Goal: Task Accomplishment & Management: Complete application form

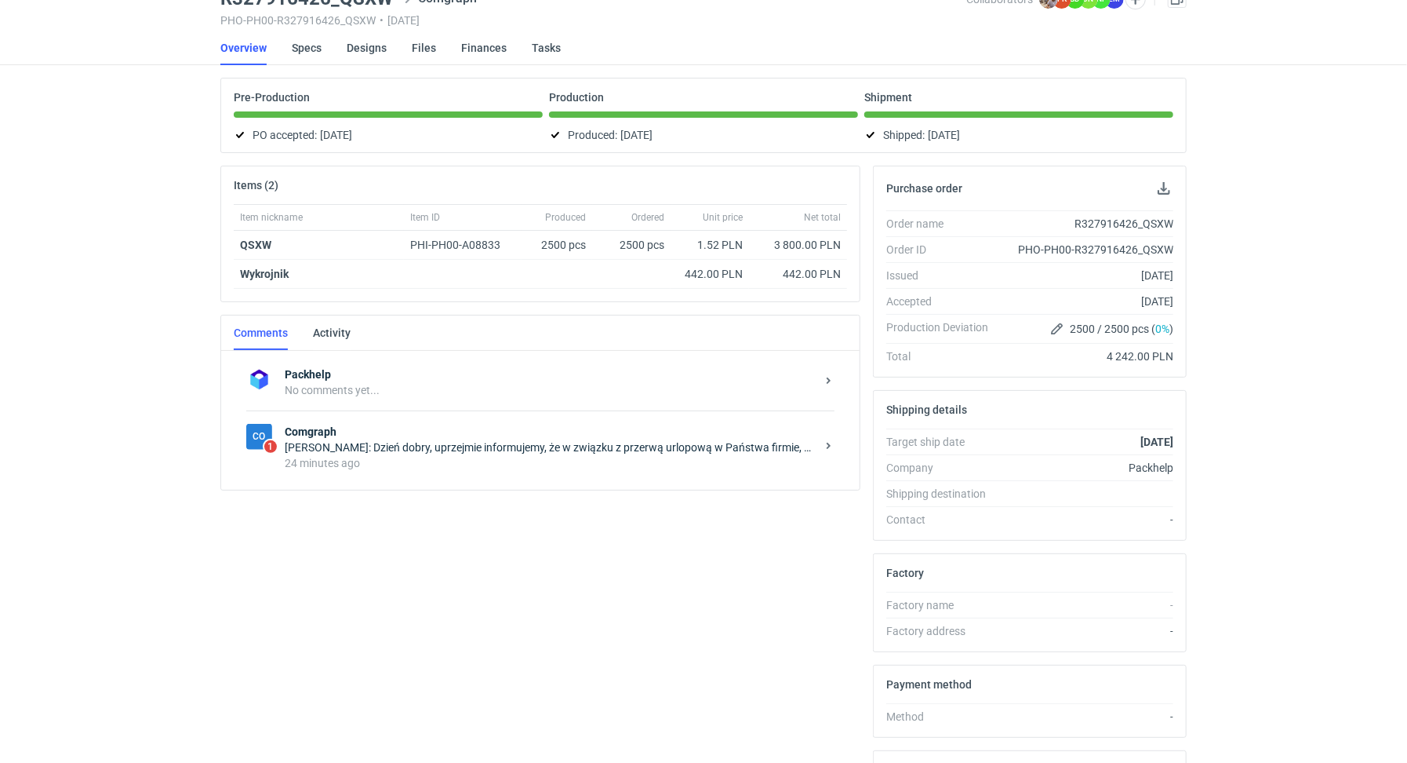
scroll to position [172, 0]
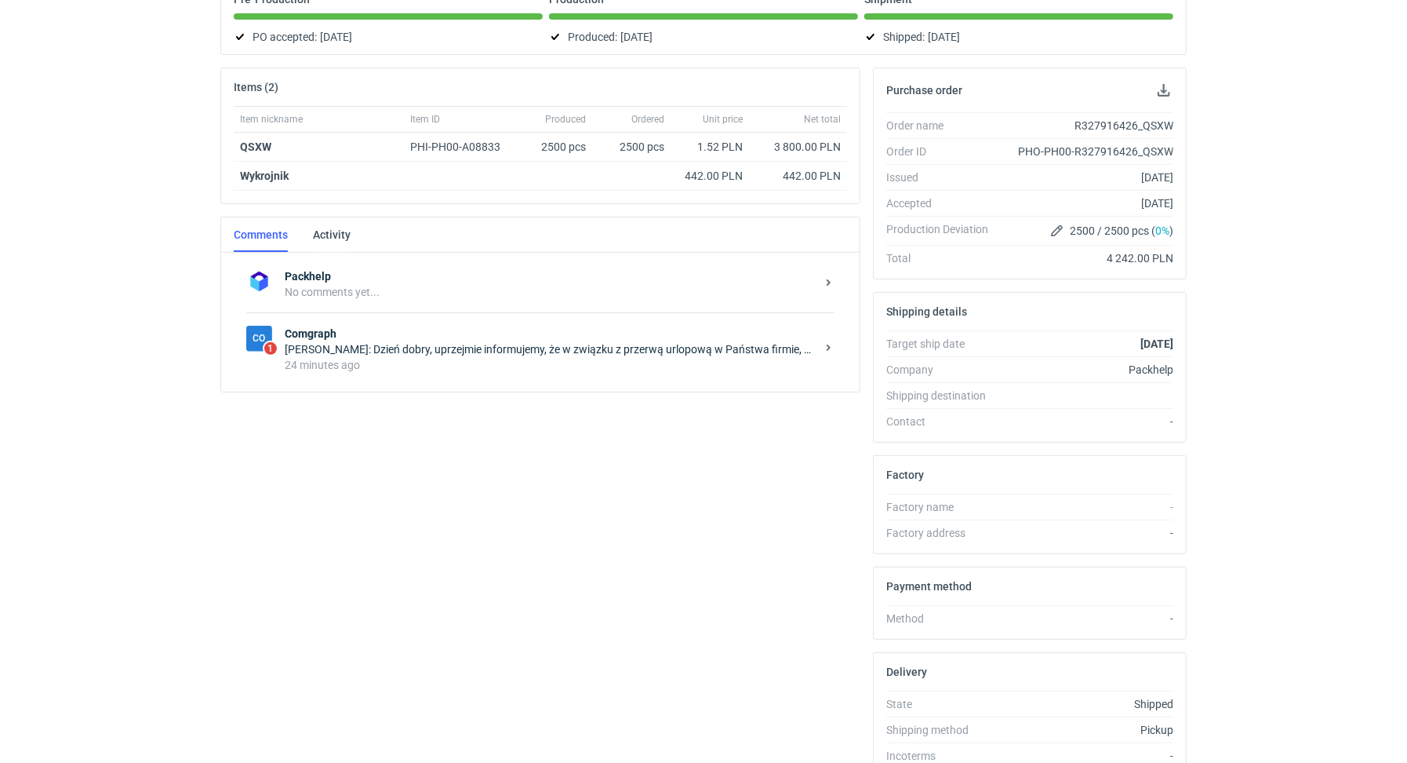
click at [445, 358] on div "24 minutes ago" at bounding box center [550, 365] width 531 height 16
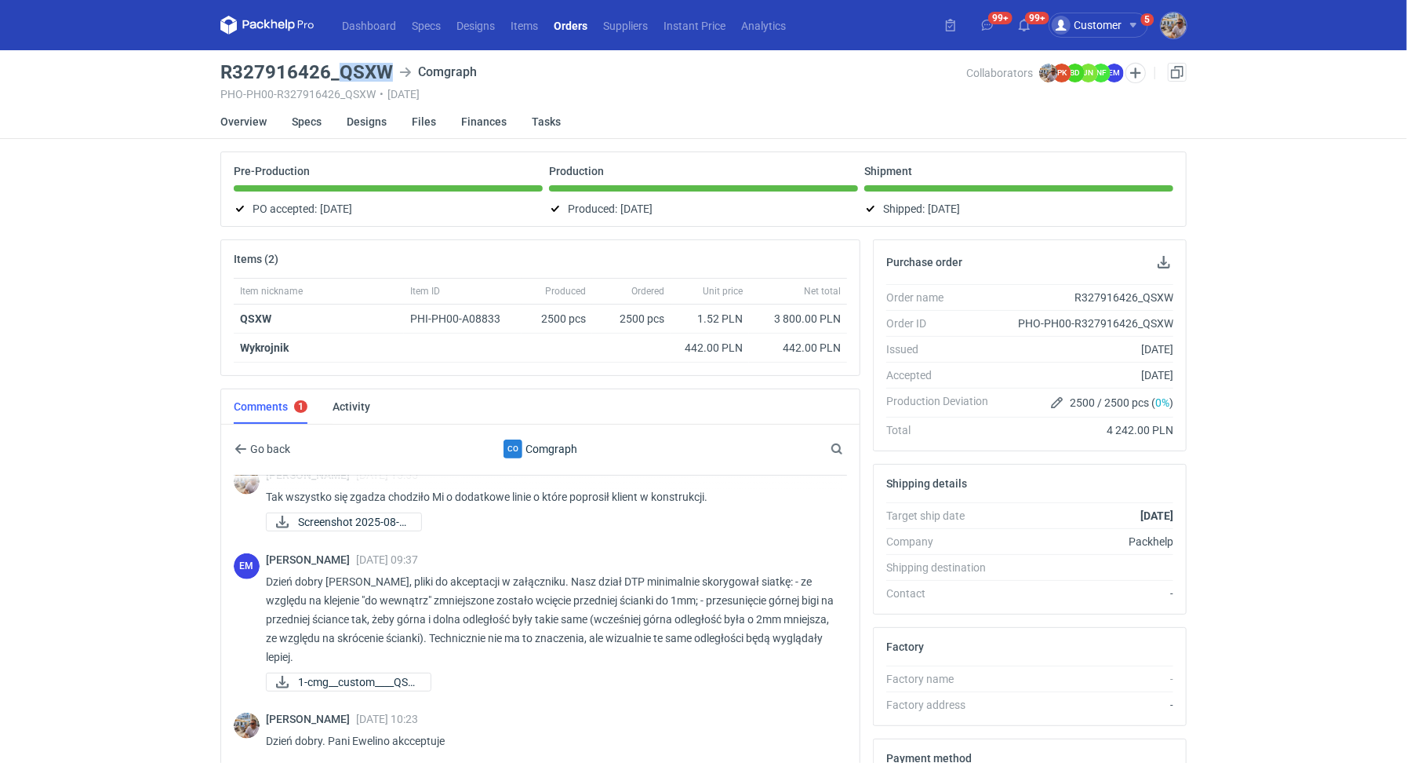
drag, startPoint x: 391, startPoint y: 69, endPoint x: 339, endPoint y: 68, distance: 52.6
click at [339, 68] on div "R327916426_QSXW Comgraph" at bounding box center [593, 72] width 746 height 19
copy h3 "QSXW"
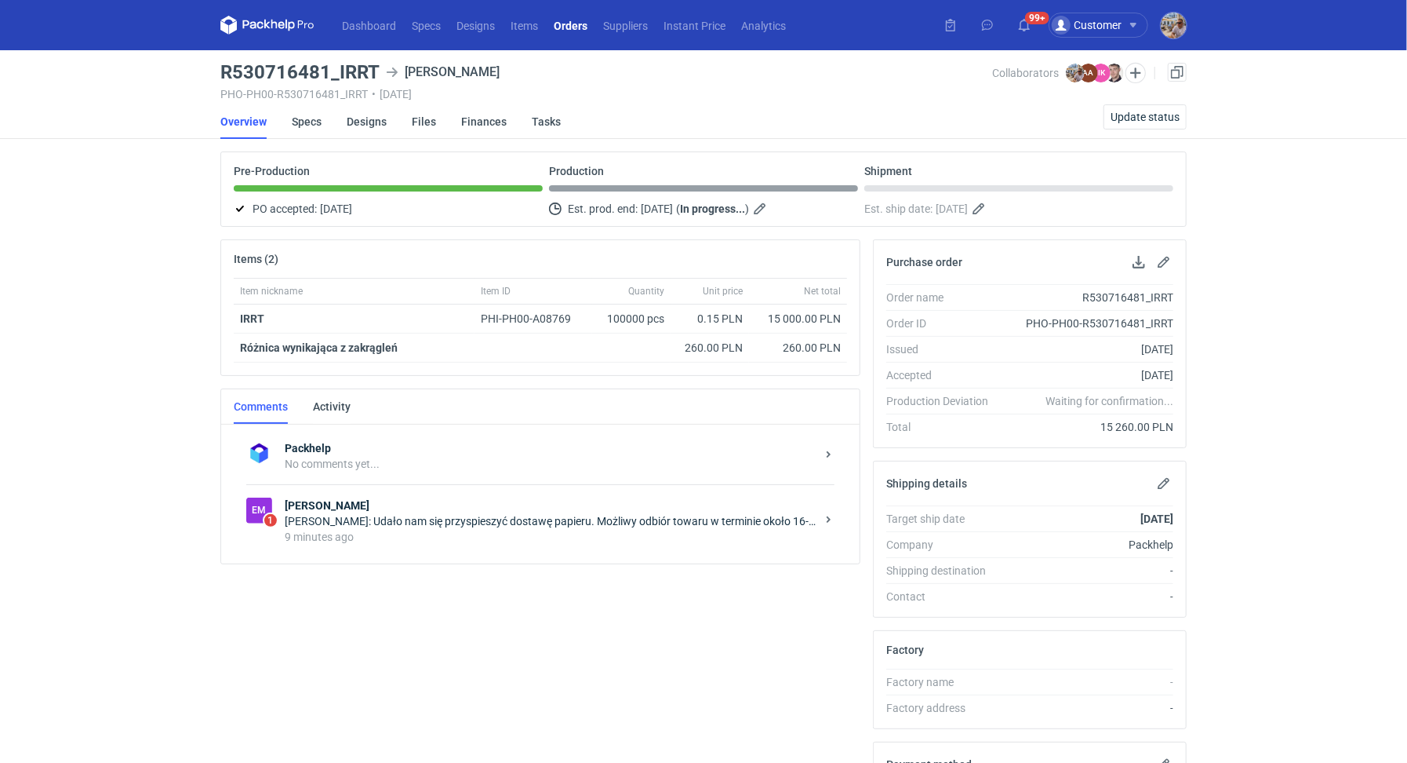
click at [466, 506] on strong "Emerson" at bounding box center [550, 505] width 531 height 16
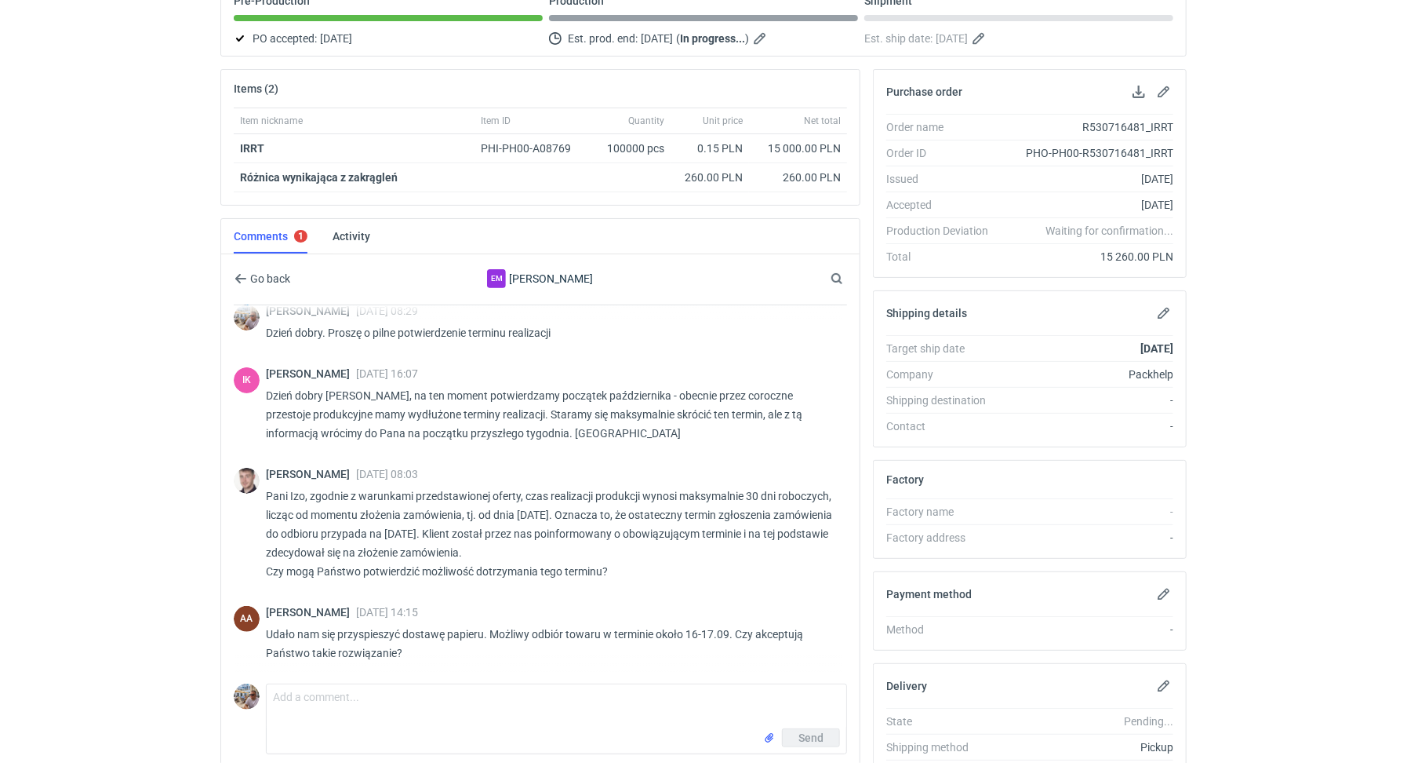
scroll to position [174, 0]
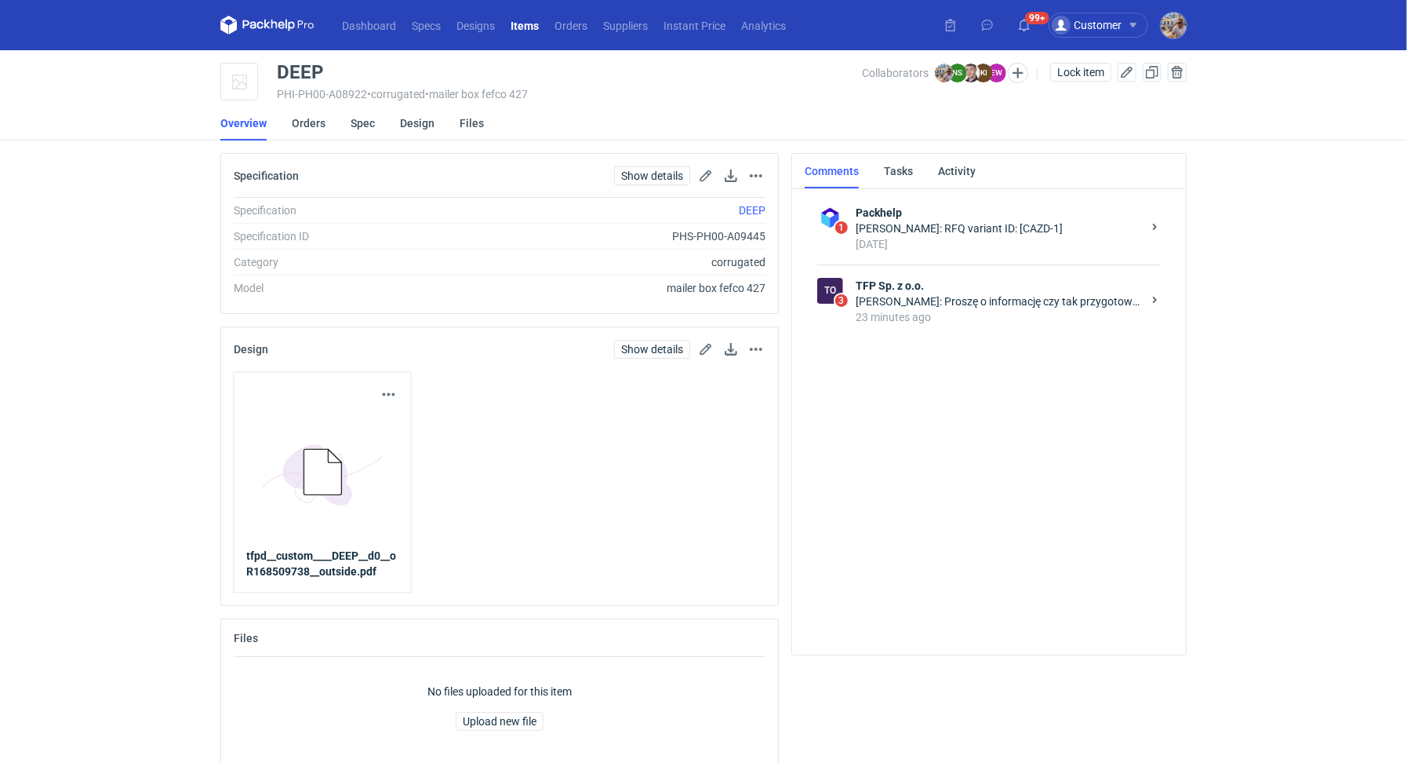
click at [1010, 320] on div "23 minutes ago" at bounding box center [999, 317] width 286 height 16
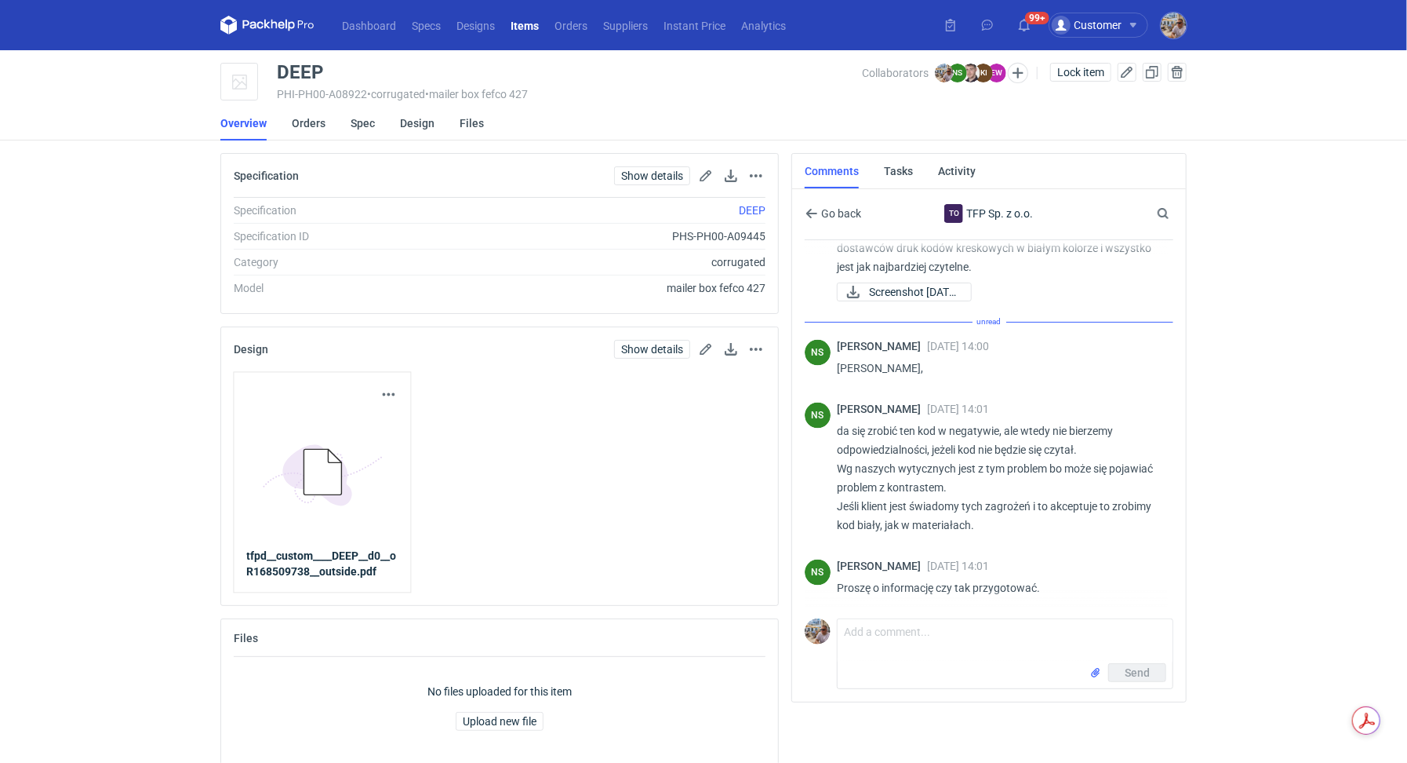
scroll to position [1370, 0]
click at [949, 635] on textarea "Comment message" at bounding box center [1005, 641] width 335 height 44
type textarea "P"
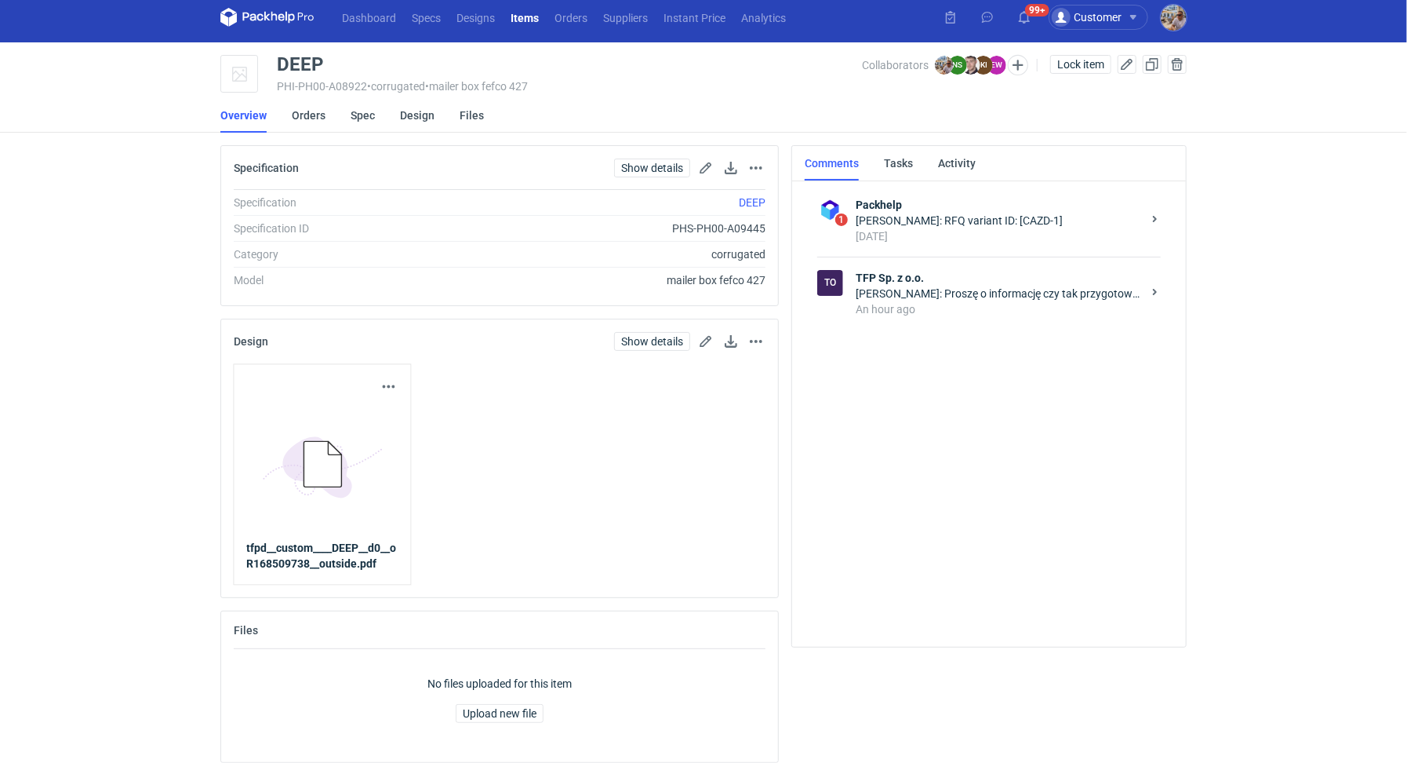
scroll to position [16, 0]
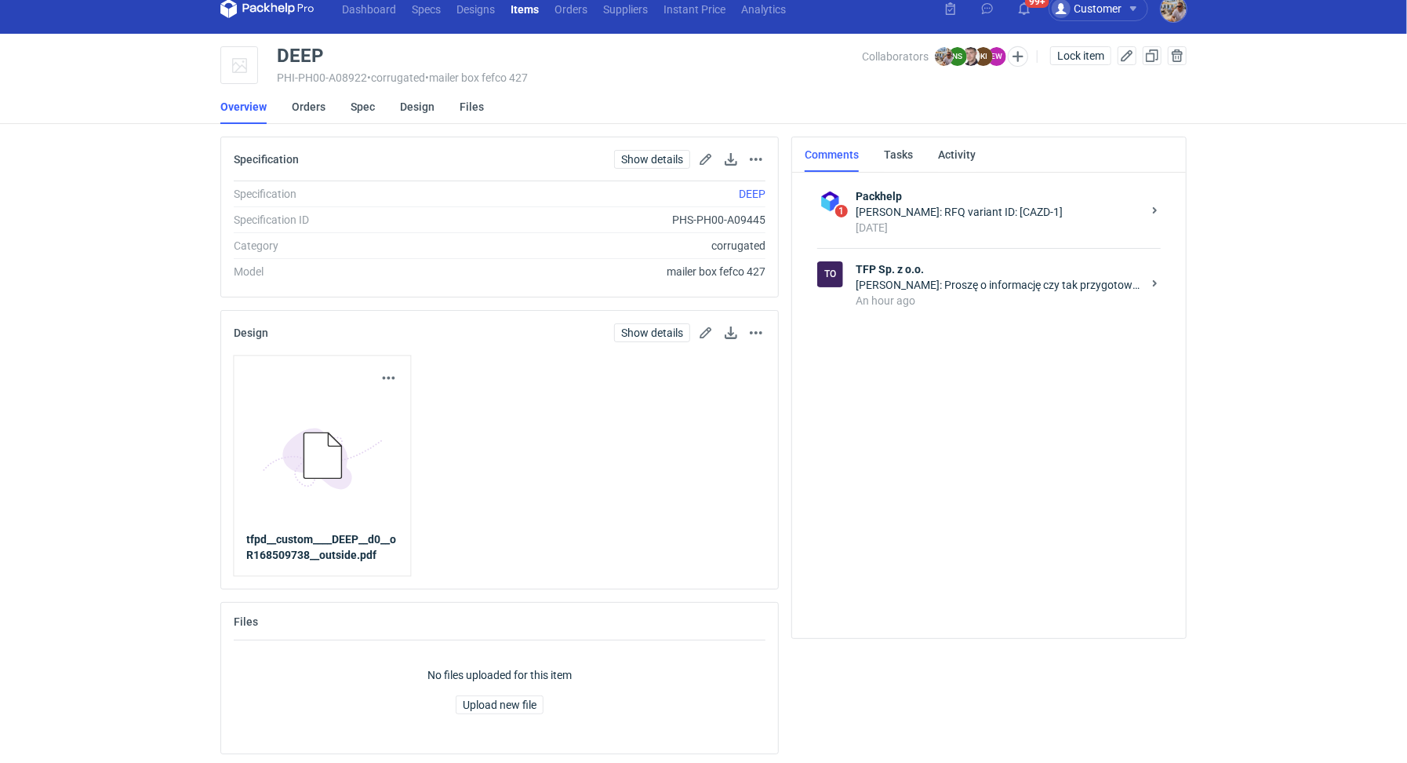
click at [963, 265] on strong "TFP Sp. z o.o." at bounding box center [999, 269] width 286 height 16
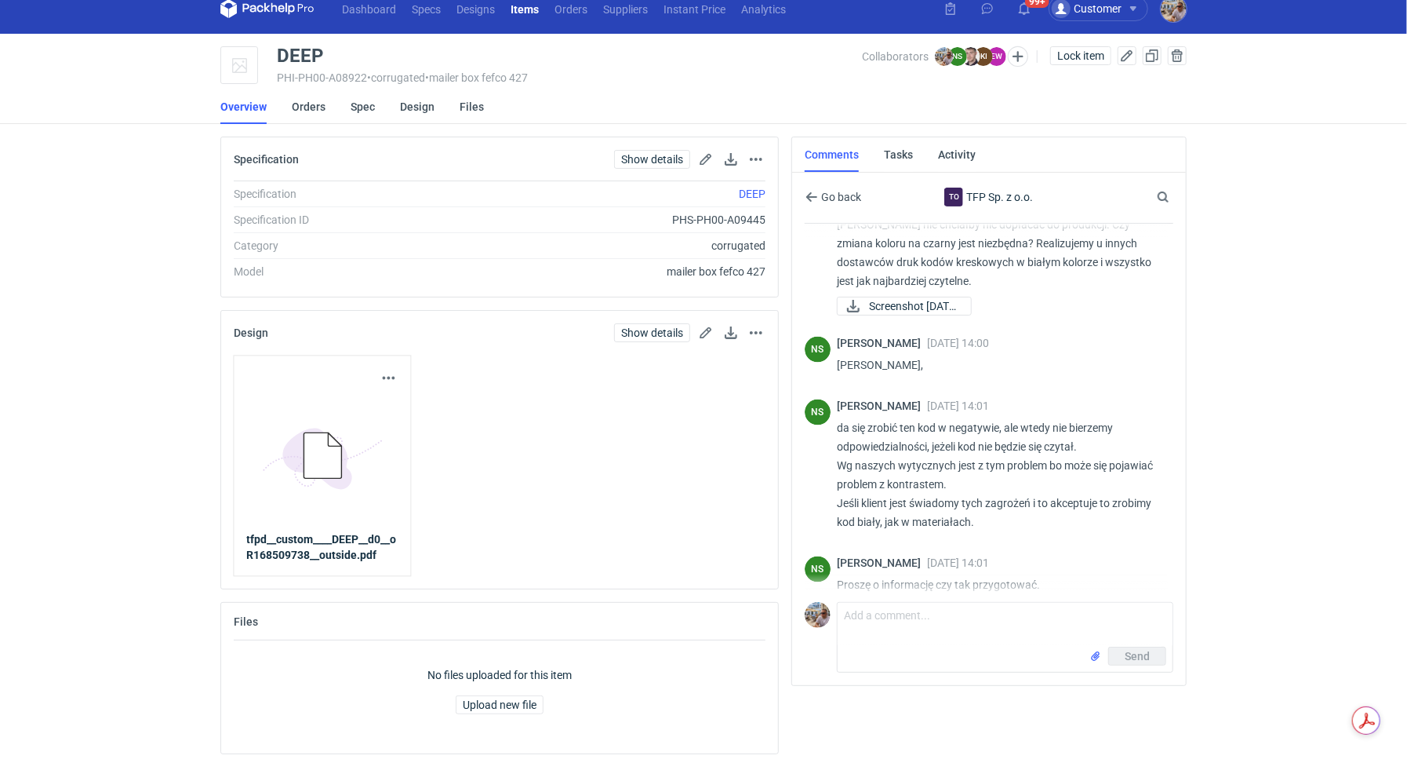
scroll to position [1369, 0]
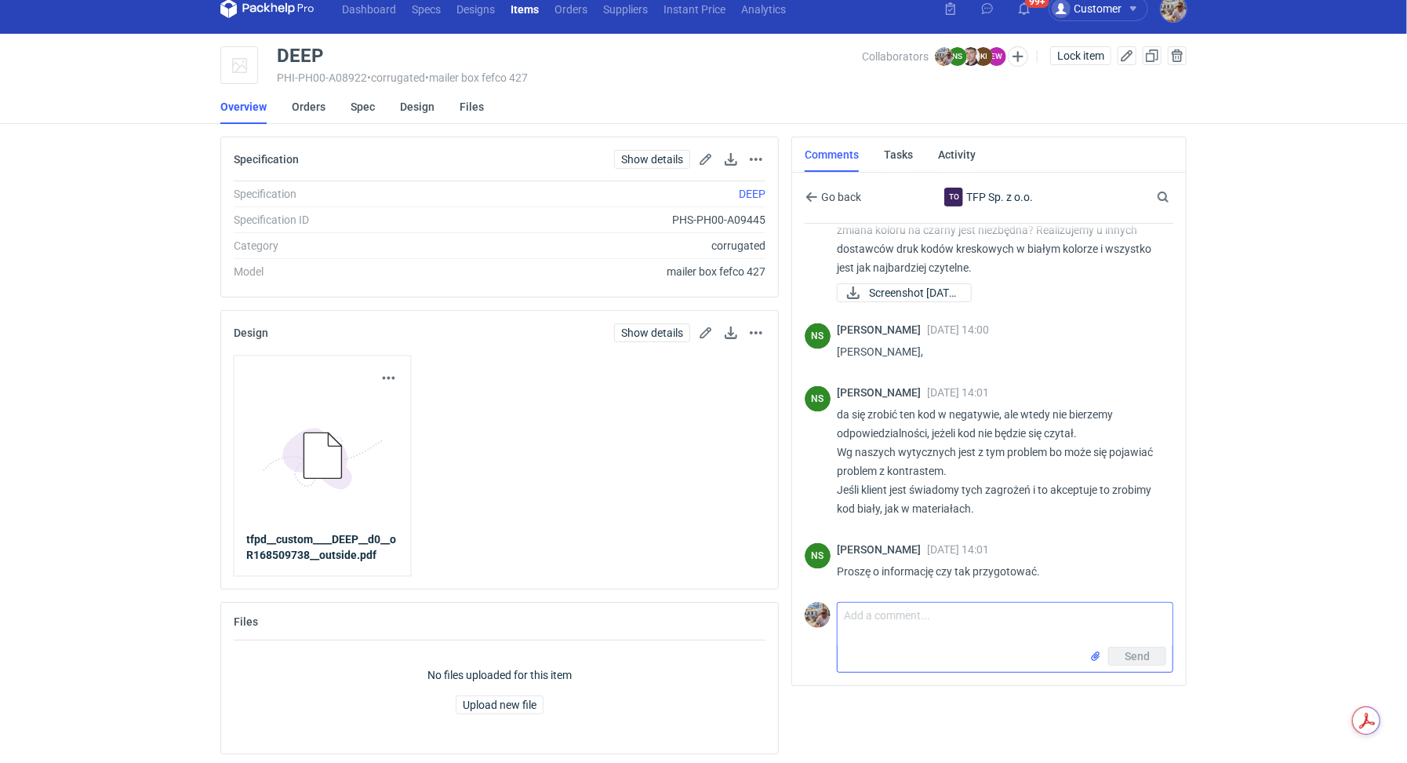
click at [938, 632] on textarea "Comment message" at bounding box center [1005, 625] width 335 height 44
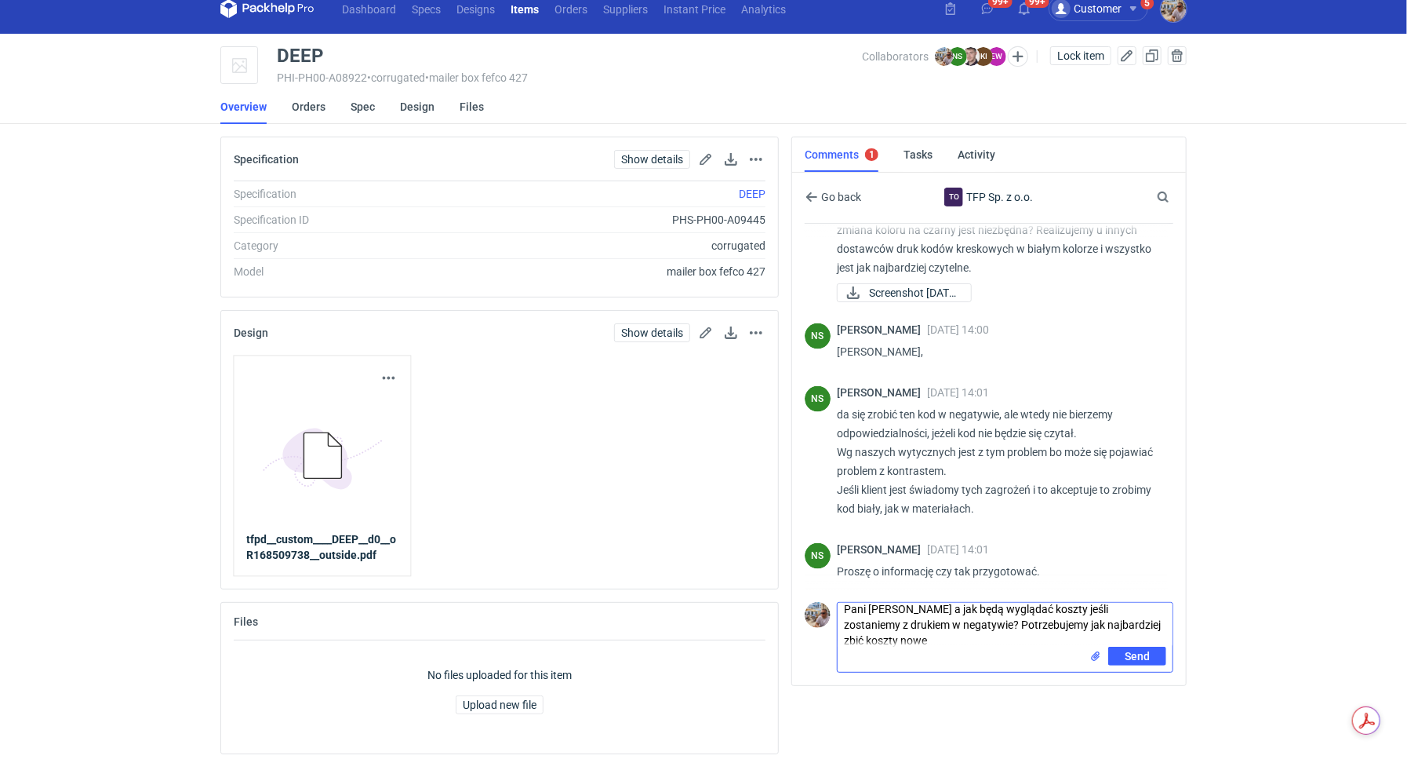
scroll to position [0, 0]
type textarea "Pani [PERSON_NAME] a jak będą wyglądać koszty jeśli zostaniemy z drukiem w nega…"
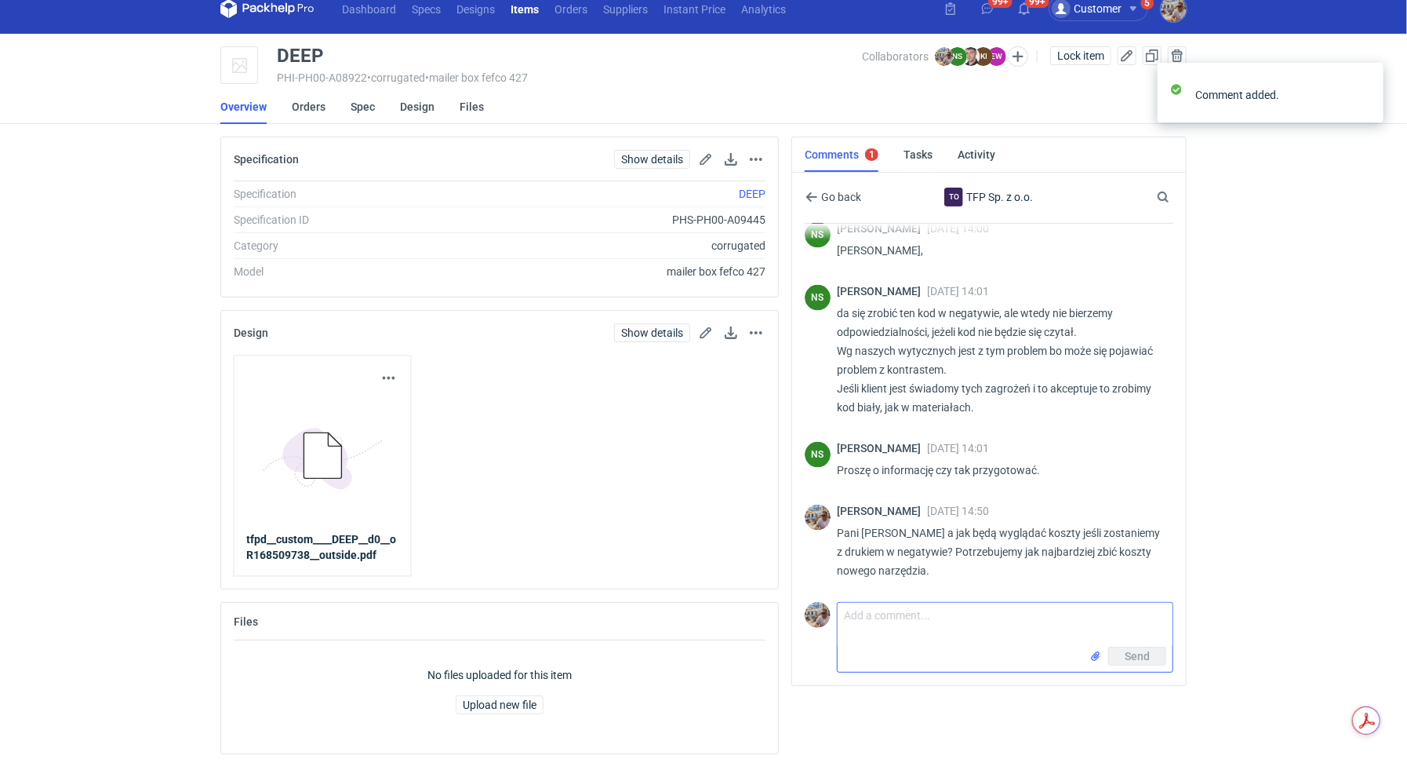
scroll to position [1469, 0]
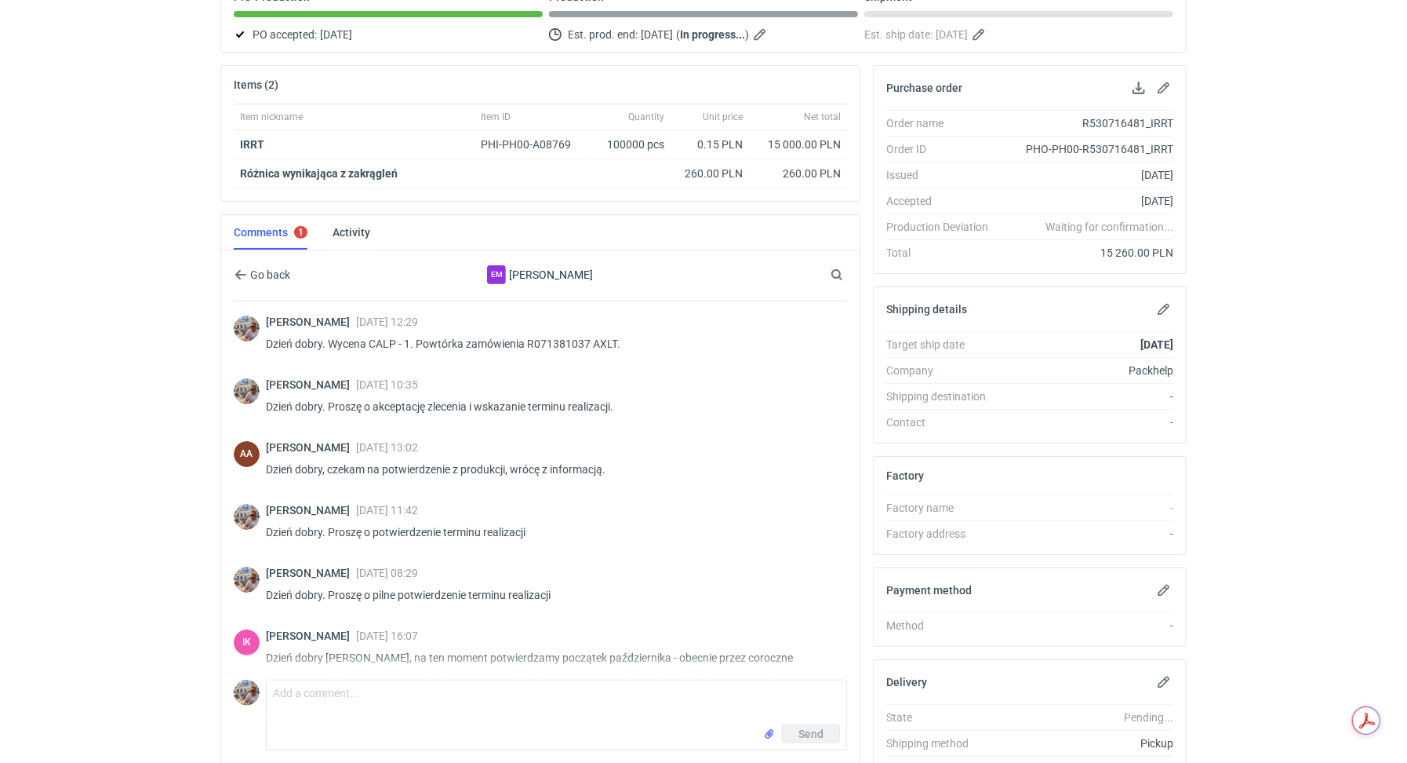
scroll to position [266, 0]
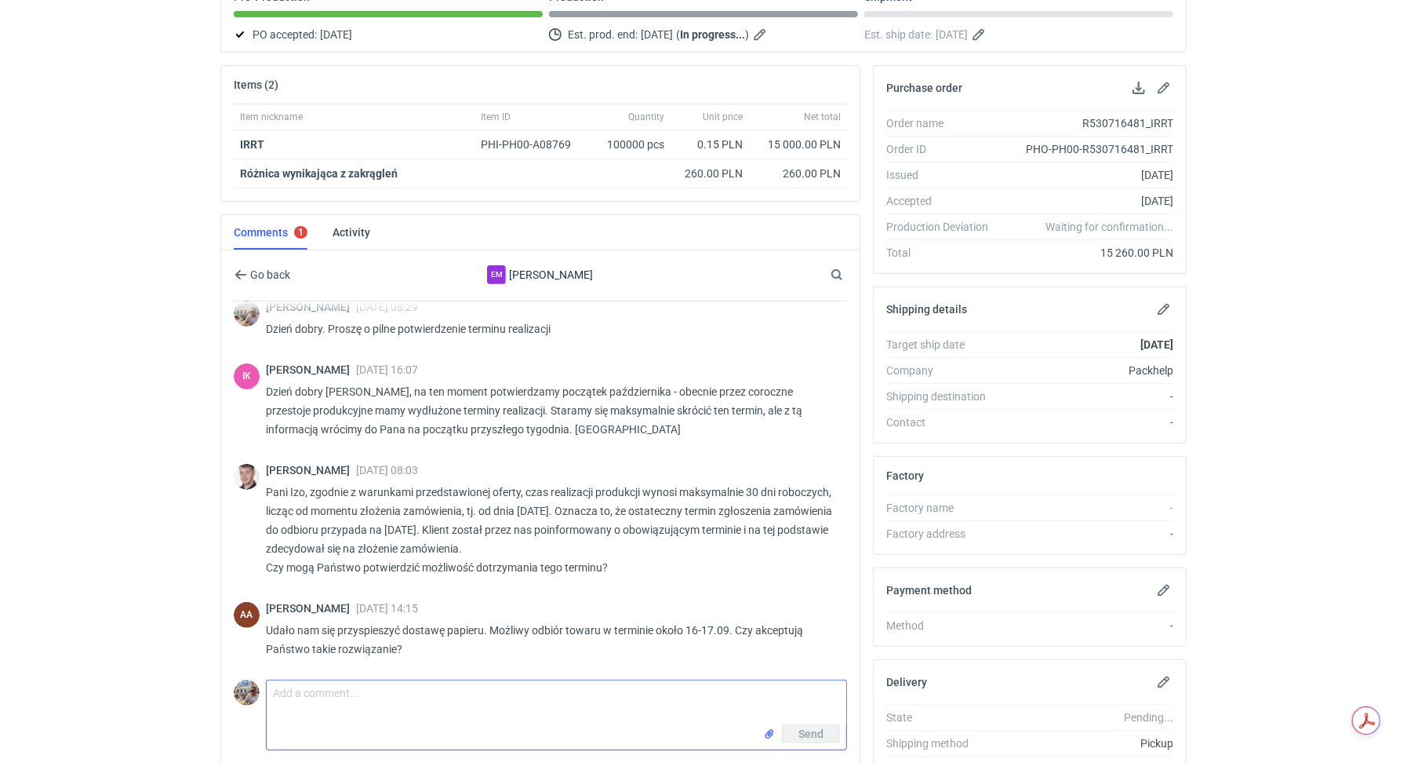
click at [330, 701] on textarea "Comment message" at bounding box center [557, 702] width 580 height 44
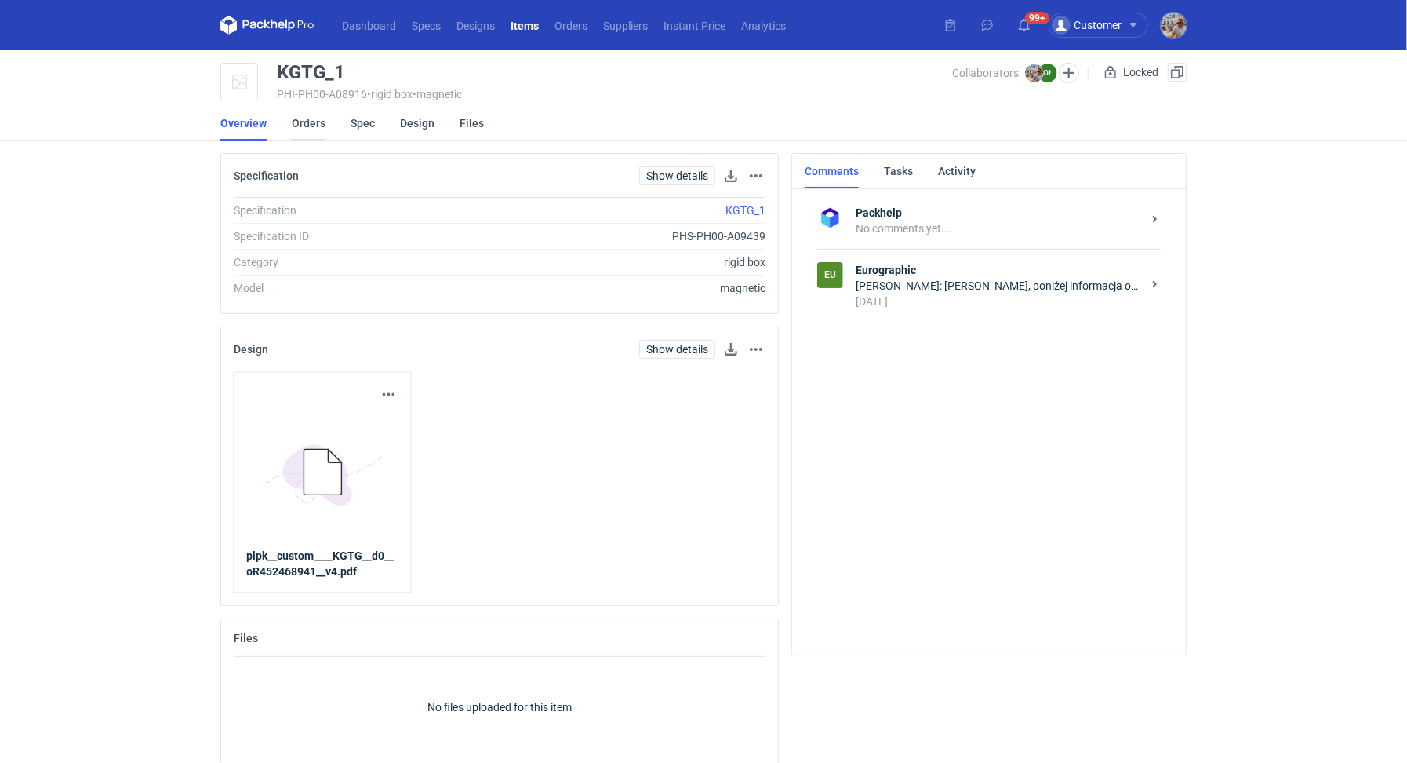
click at [312, 117] on link "Orders" at bounding box center [309, 123] width 34 height 35
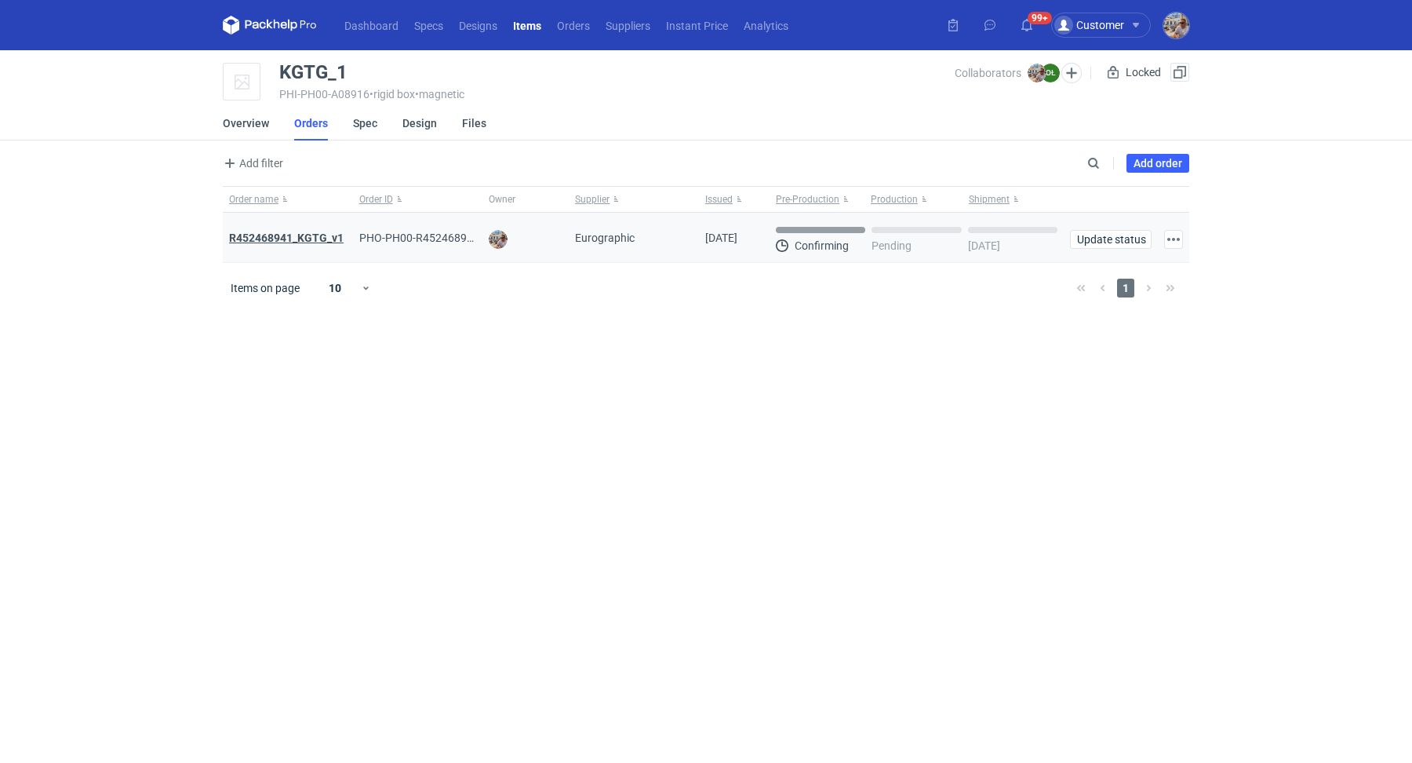
click at [311, 241] on strong "R452468941_KGTG_v1" at bounding box center [286, 237] width 115 height 13
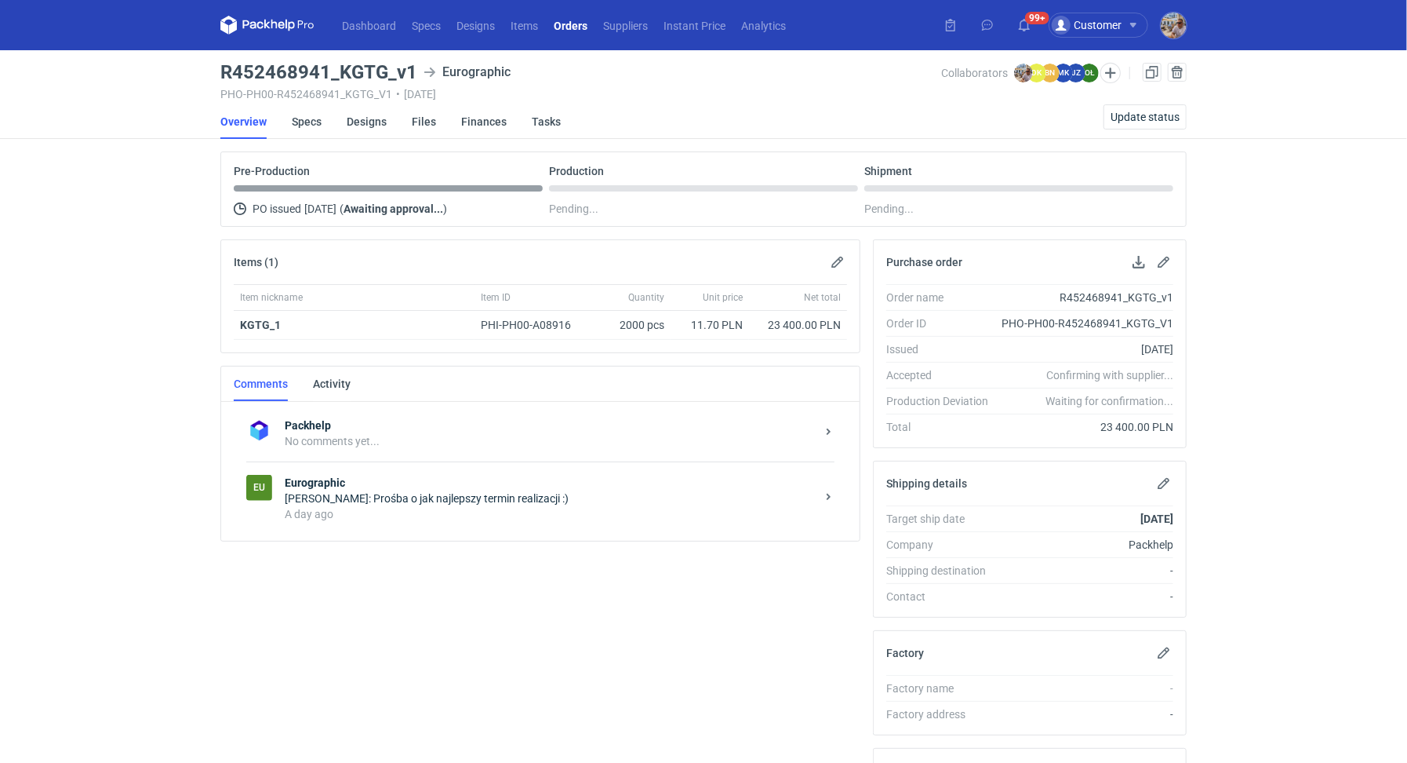
click at [460, 514] on div "A day ago" at bounding box center [550, 514] width 531 height 16
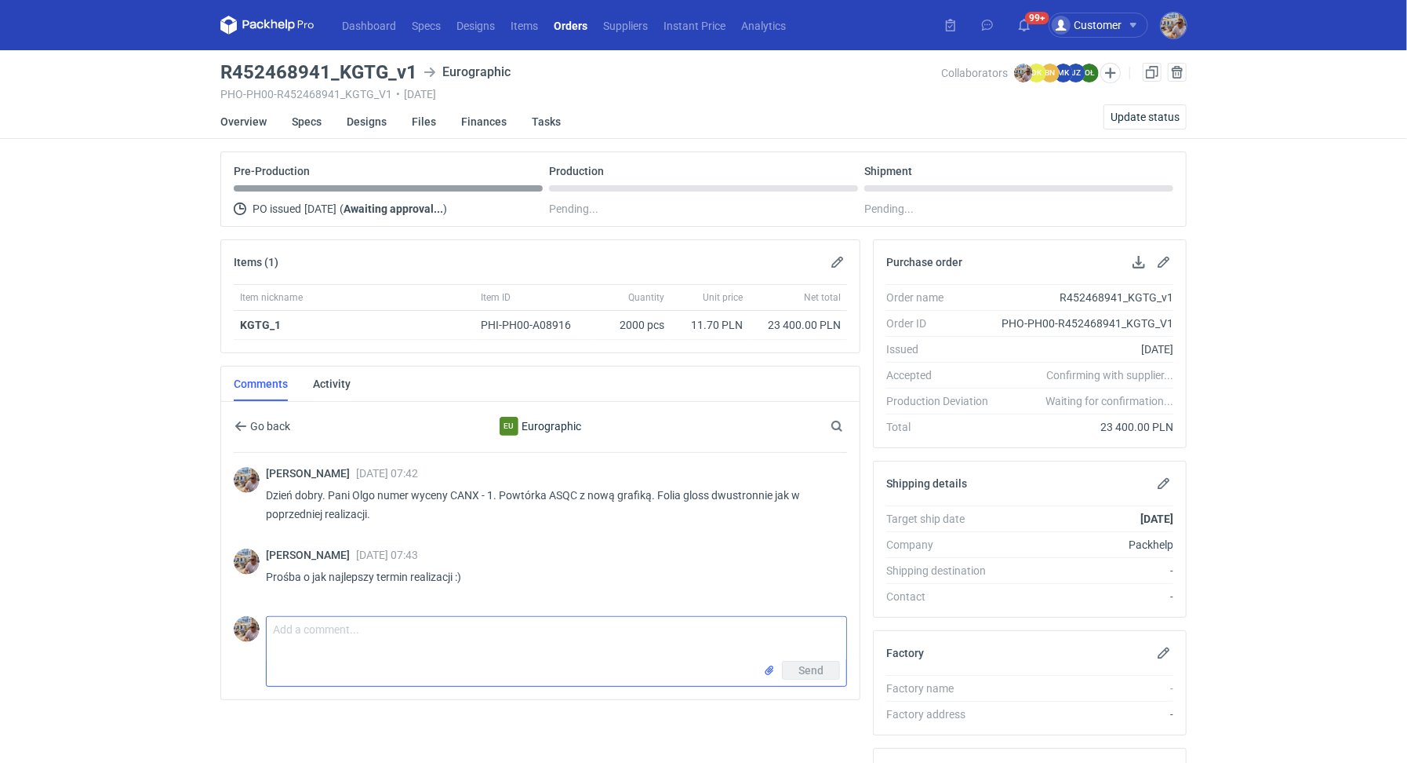
click at [442, 637] on textarea "Comment message" at bounding box center [557, 639] width 580 height 44
type textarea "Dzień dobry. Czy mamy już może potwierdzenie terminu realizacji?"
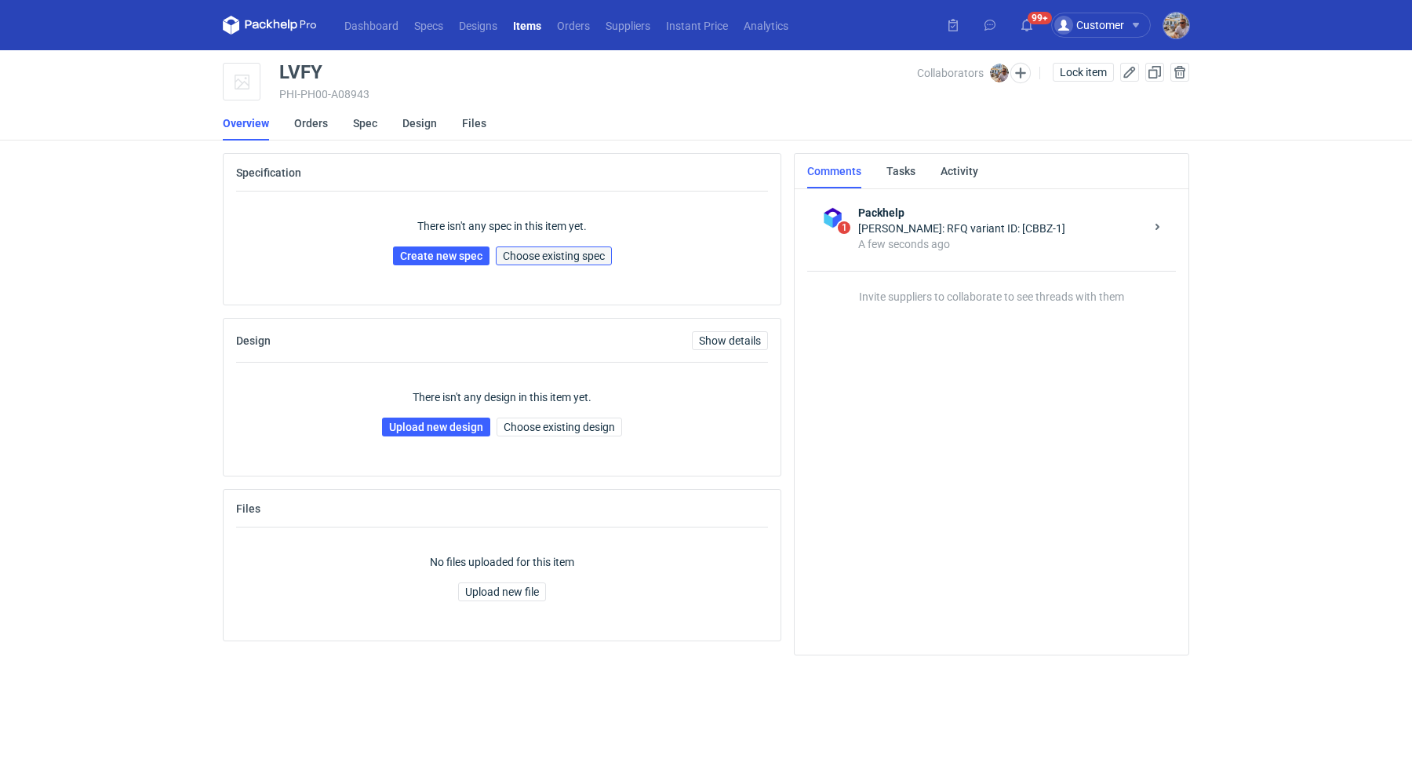
click at [592, 253] on span "Choose existing spec" at bounding box center [554, 255] width 102 height 11
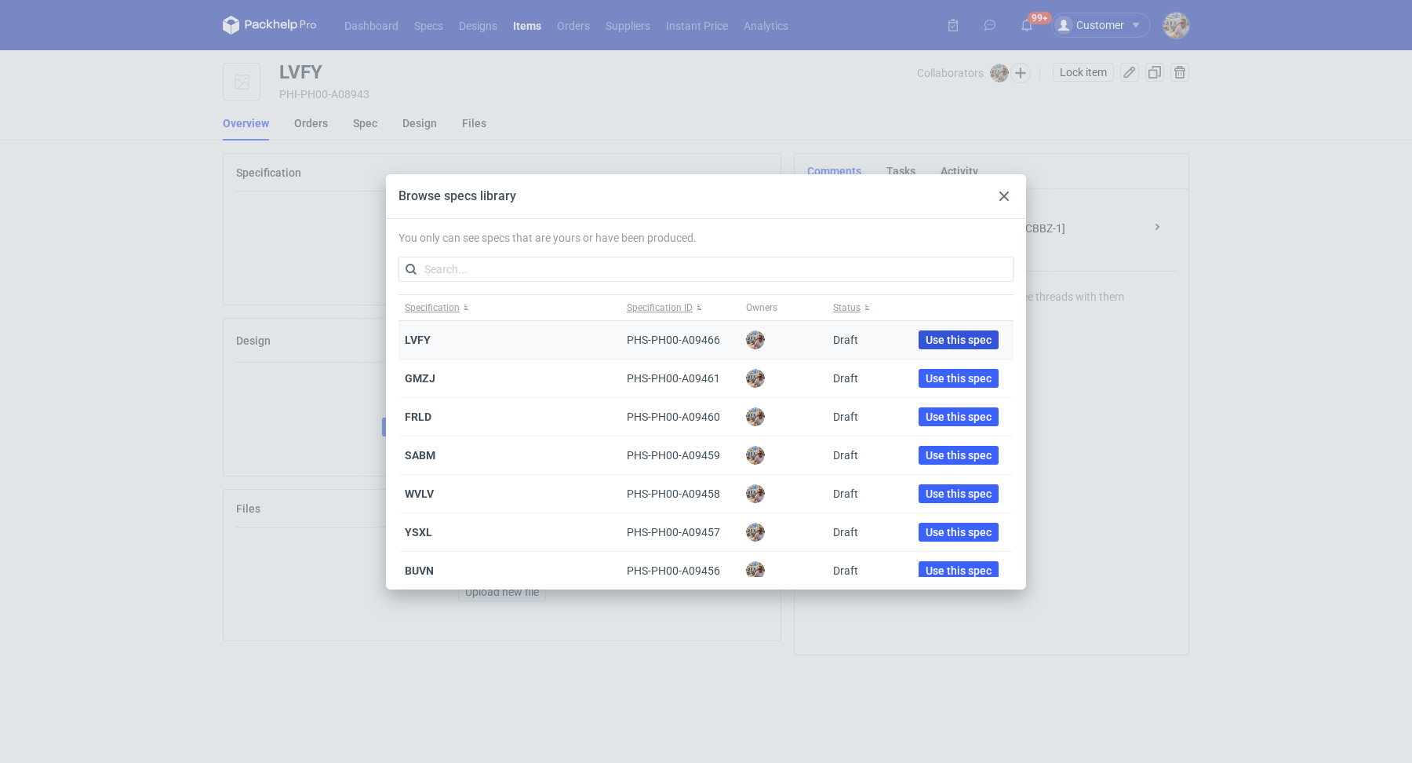
click at [960, 336] on span "Use this spec" at bounding box center [959, 339] width 66 height 11
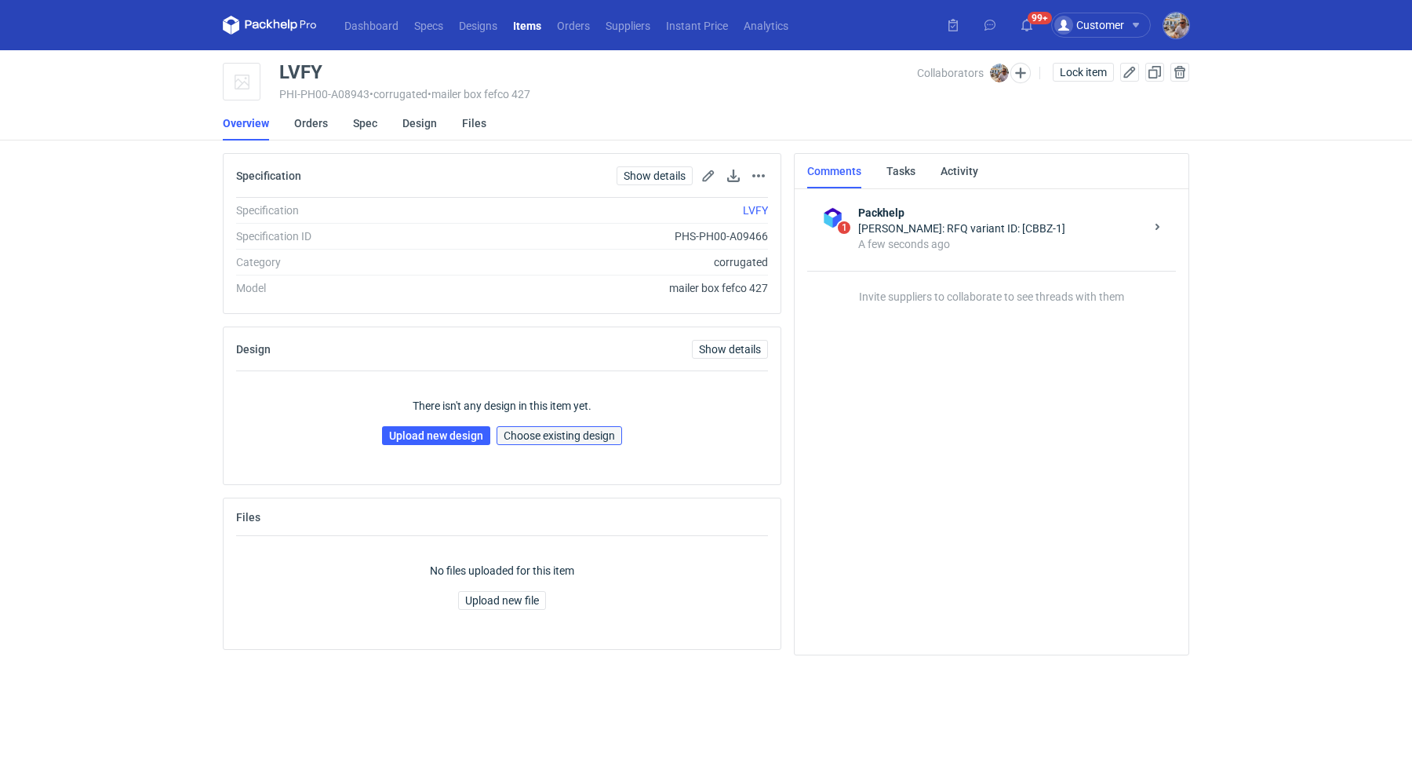
click at [527, 430] on span "Choose existing design" at bounding box center [559, 435] width 111 height 11
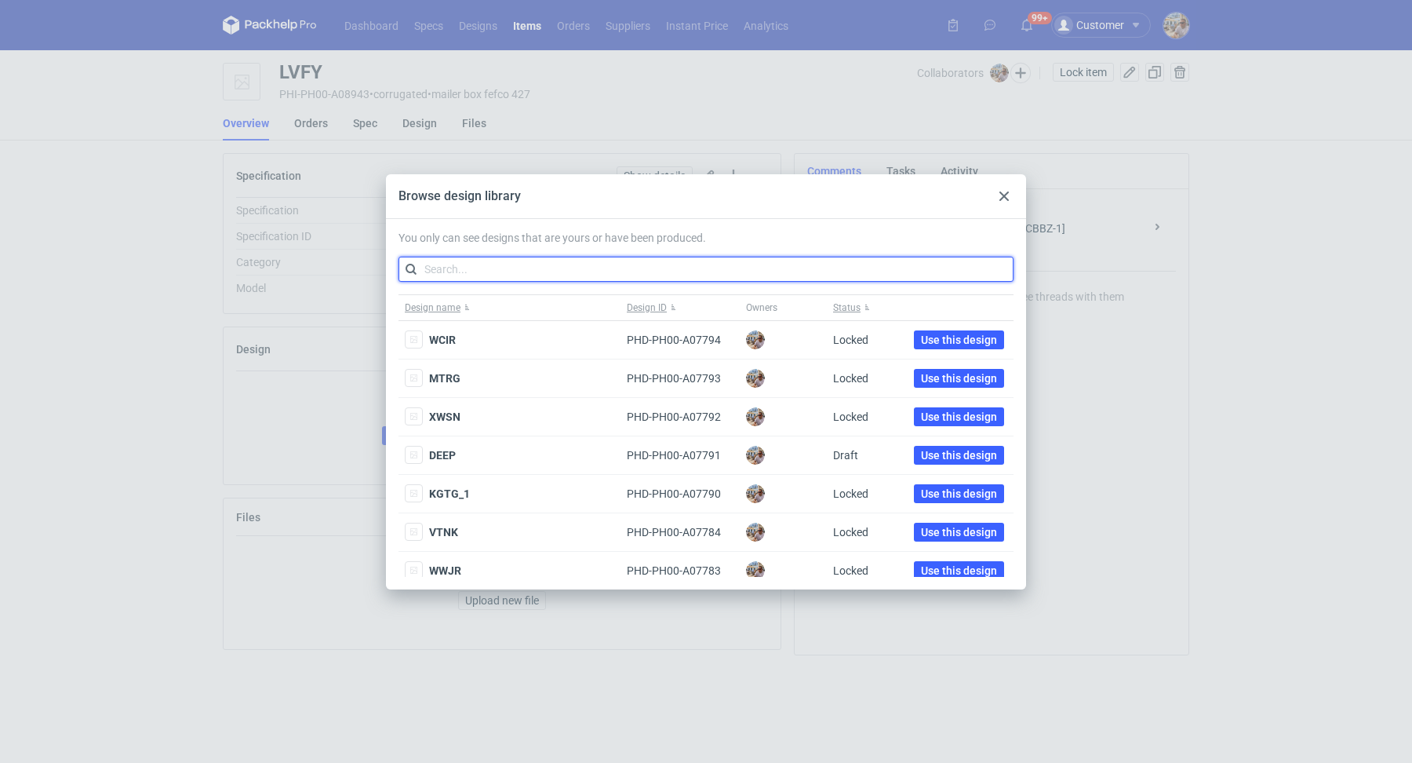
click at [486, 275] on input "text" at bounding box center [706, 269] width 615 height 25
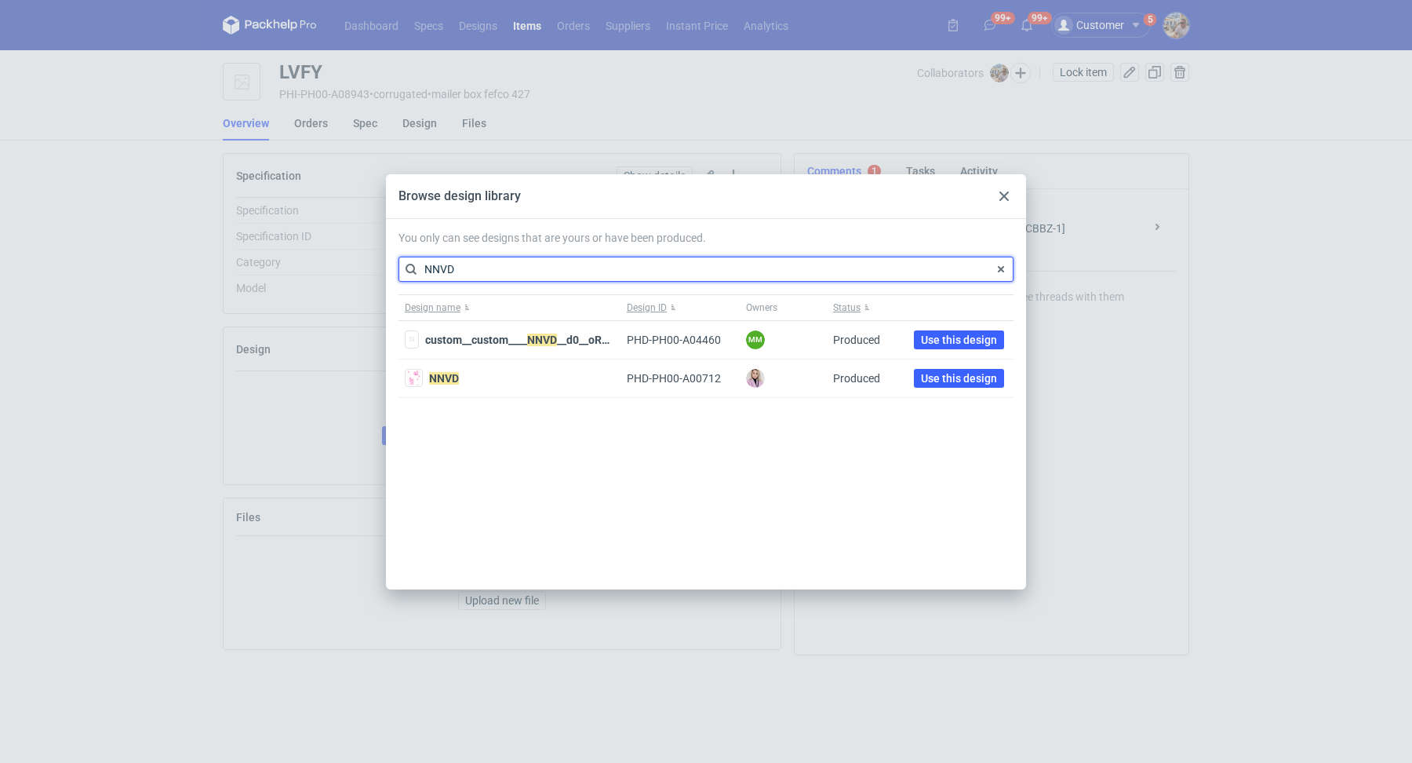
type input "NNVD"
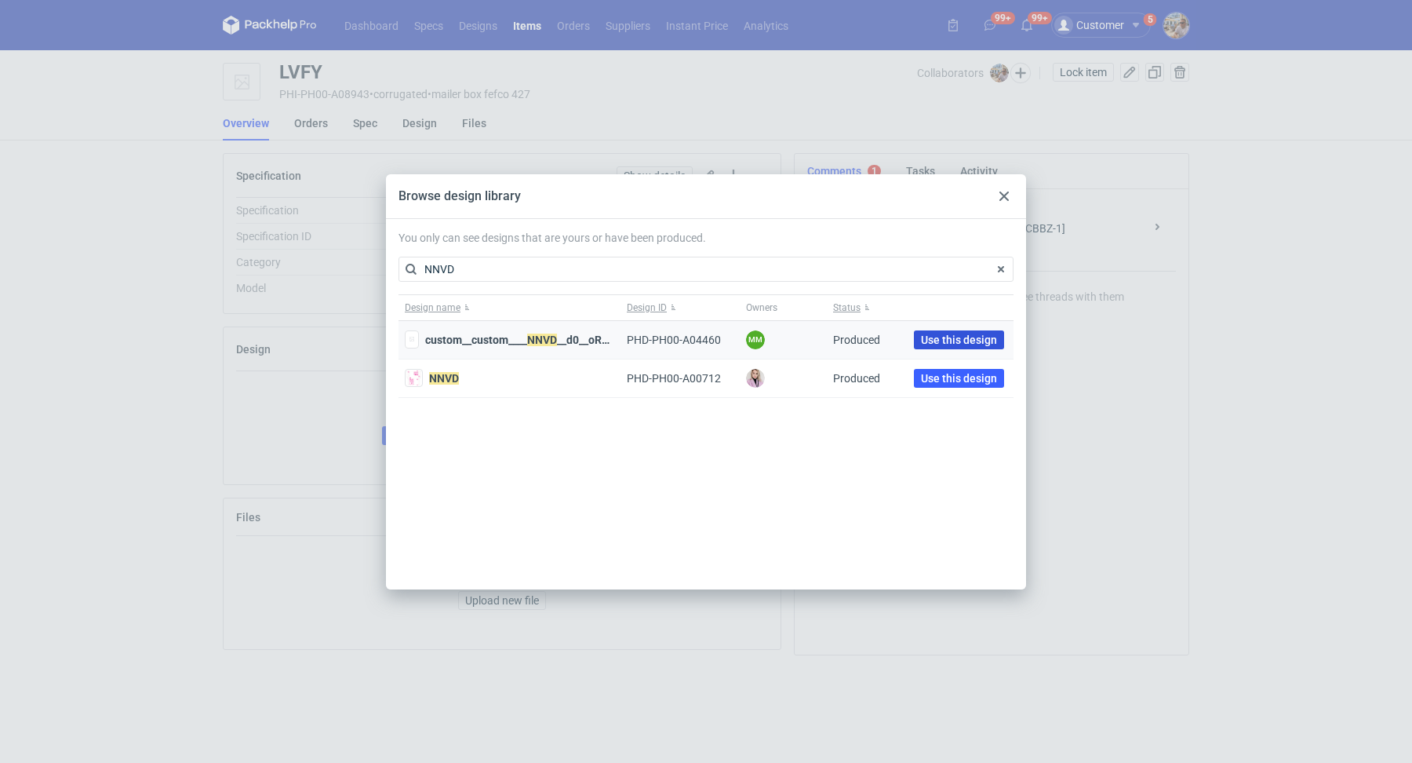
click at [953, 340] on span "Use this design" at bounding box center [959, 339] width 76 height 11
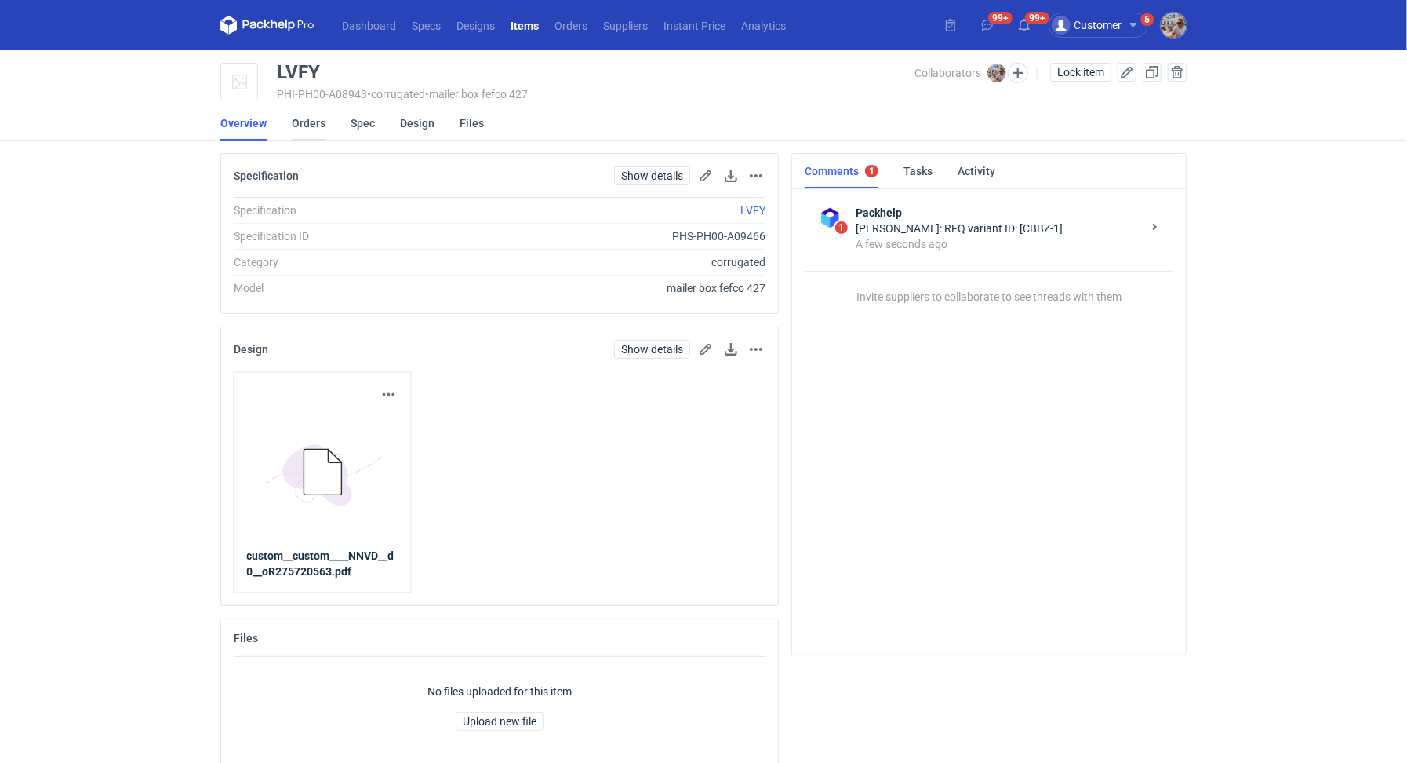
click at [317, 123] on link "Orders" at bounding box center [309, 123] width 34 height 35
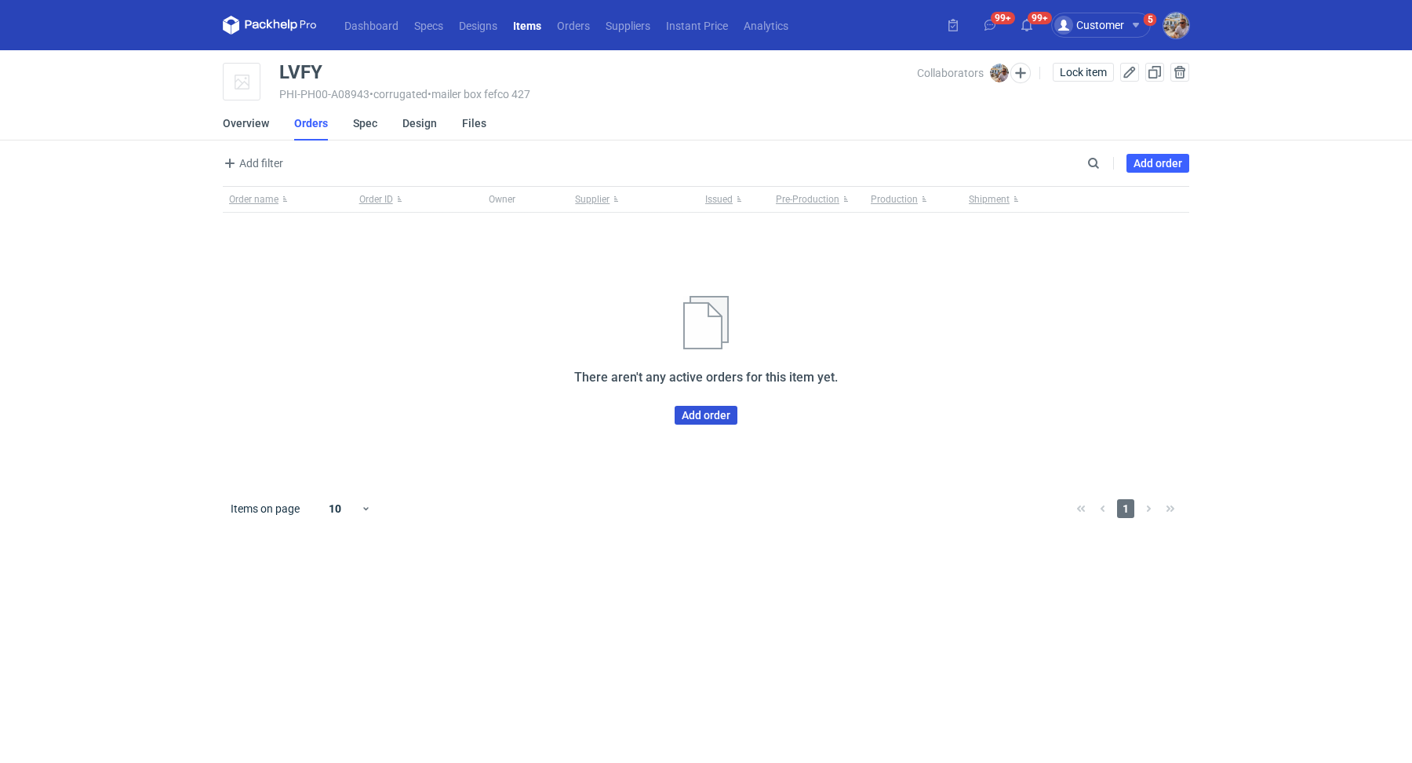
click at [701, 419] on link "Add order" at bounding box center [706, 415] width 63 height 19
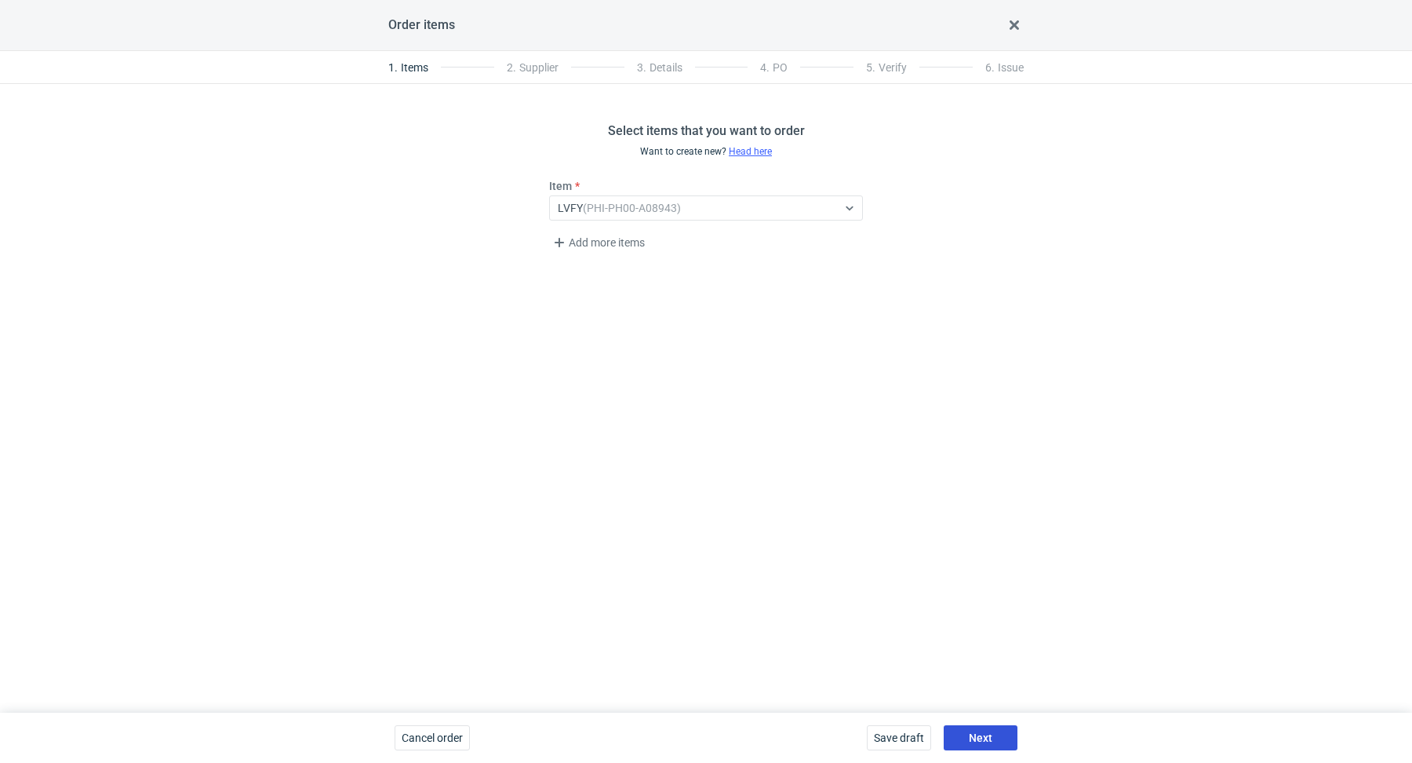
click at [989, 732] on span "Next" at bounding box center [981, 737] width 24 height 11
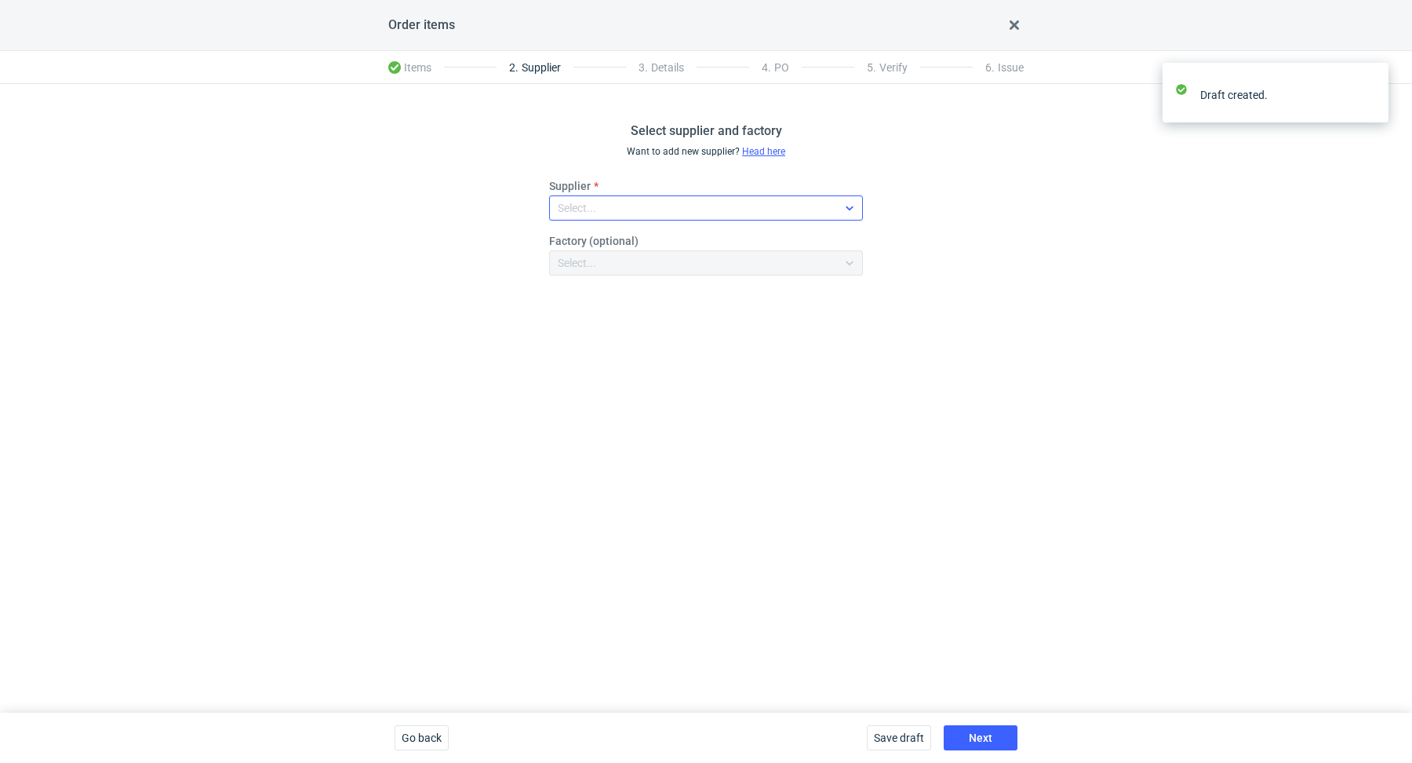
click at [584, 206] on div "Select..." at bounding box center [577, 208] width 38 height 16
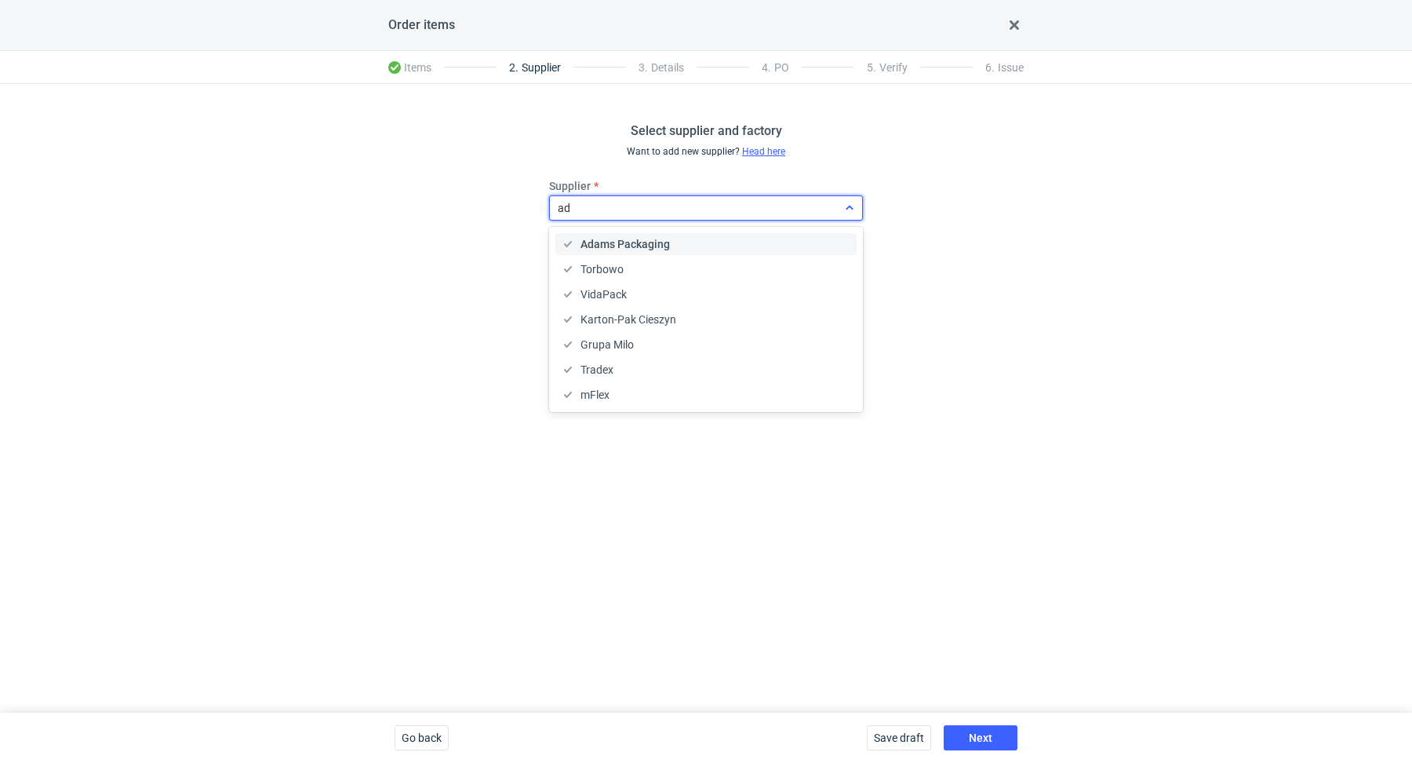
type input "ada"
click at [639, 240] on span "Adams Packaging" at bounding box center [625, 244] width 89 height 16
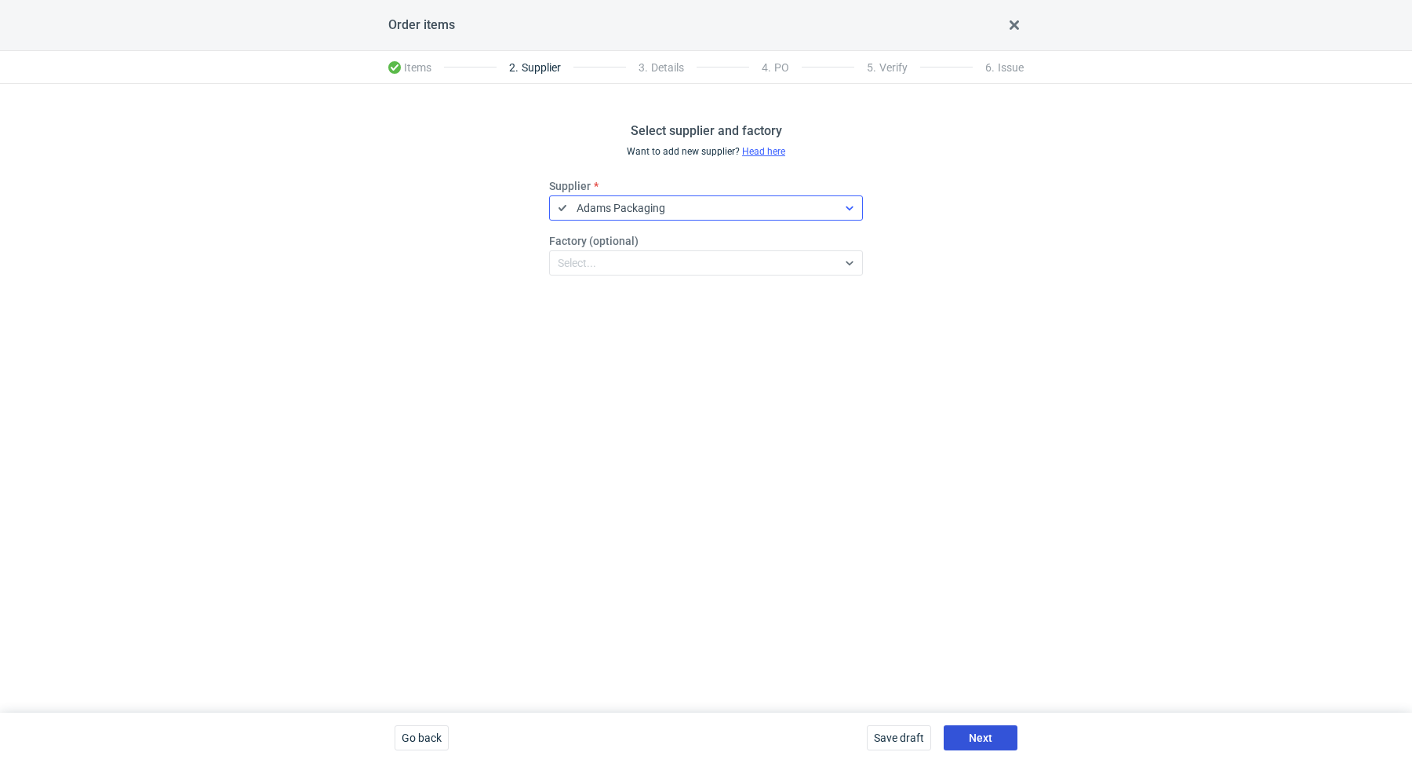
click at [996, 749] on button "Next" at bounding box center [981, 737] width 74 height 25
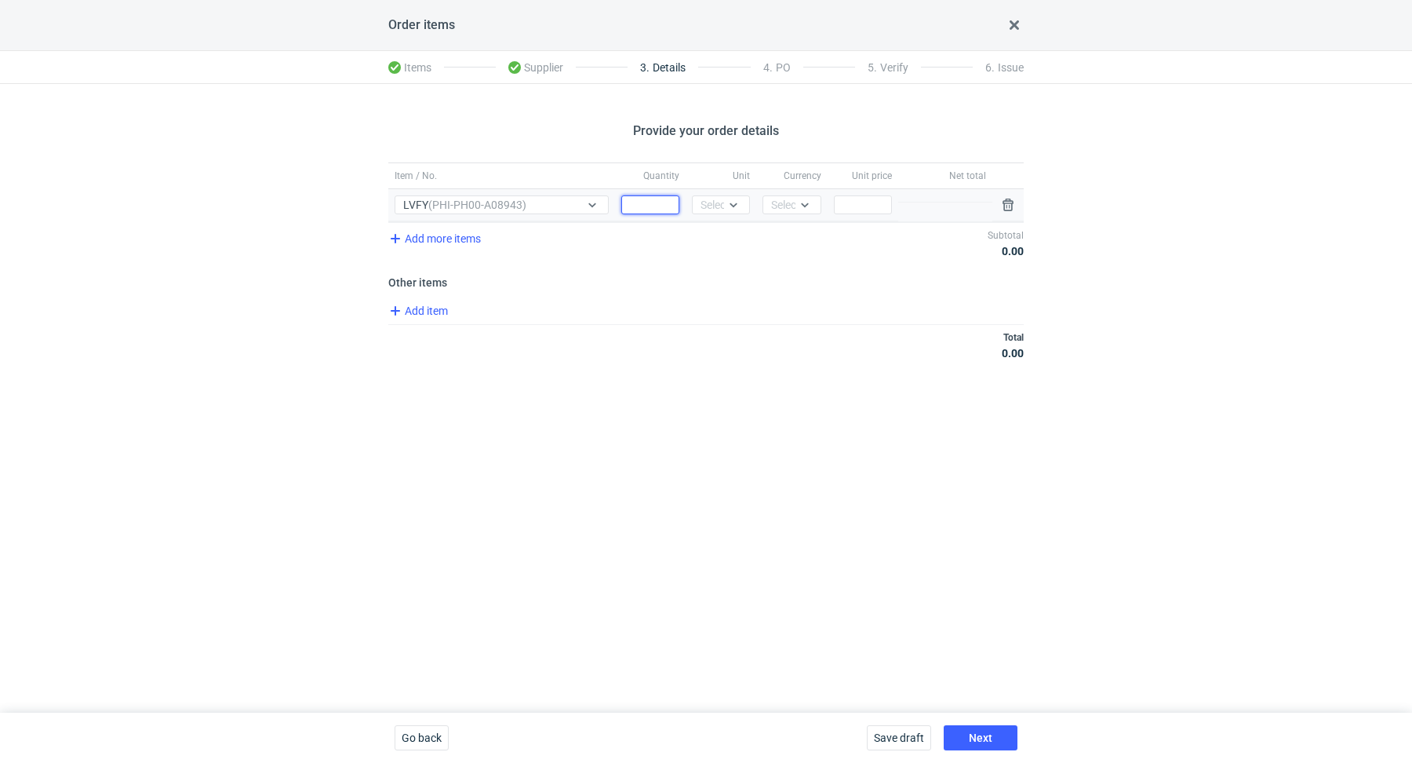
click at [655, 202] on input "Quantity" at bounding box center [650, 204] width 58 height 19
paste input "7000"
type input "7000"
click at [721, 208] on div "Select..." at bounding box center [720, 205] width 38 height 16
click at [728, 238] on div "pcs" at bounding box center [721, 237] width 33 height 16
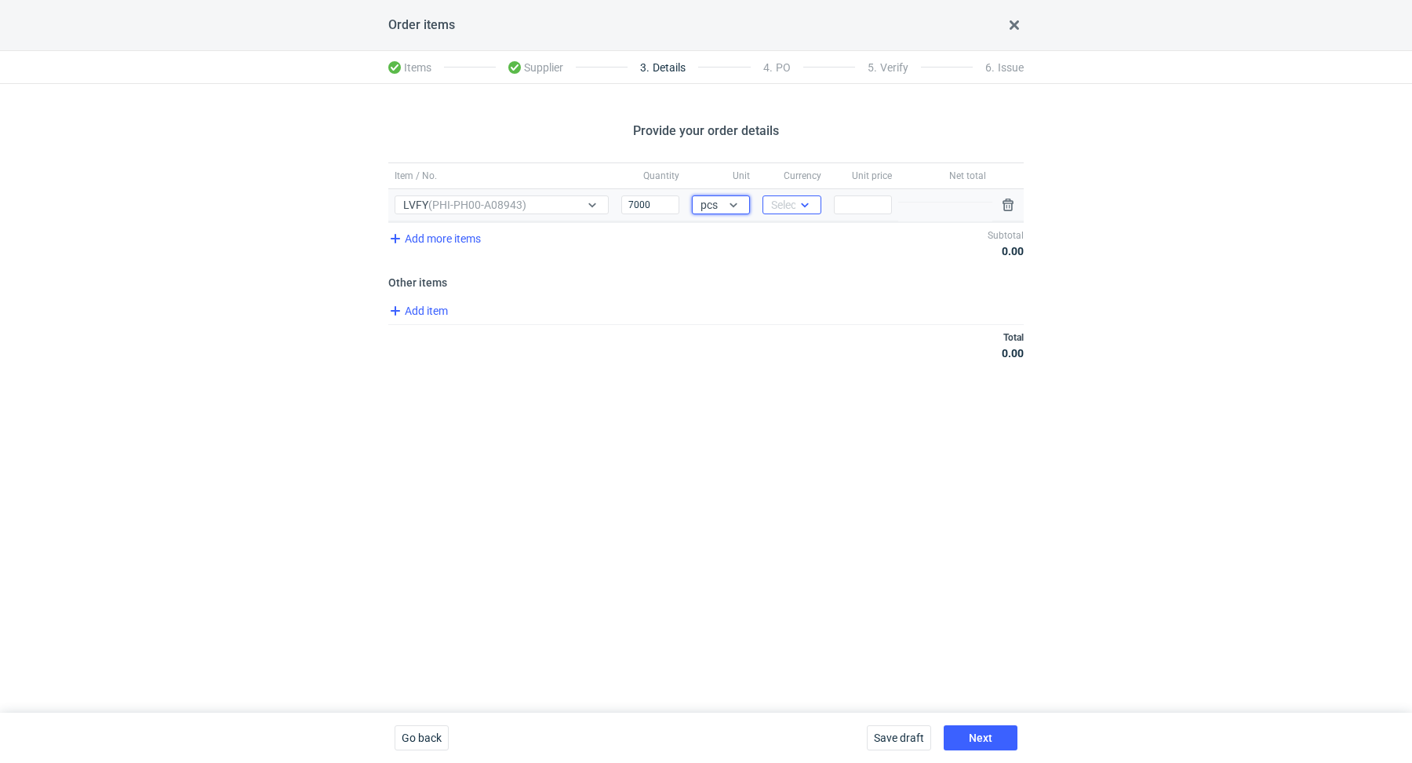
click at [781, 201] on div "Select..." at bounding box center [790, 205] width 38 height 16
click at [788, 234] on span "PLN" at bounding box center [785, 237] width 21 height 16
click at [862, 214] on div "Price" at bounding box center [863, 205] width 71 height 32
click at [861, 203] on input "Price" at bounding box center [863, 204] width 58 height 19
paste input "1.01"
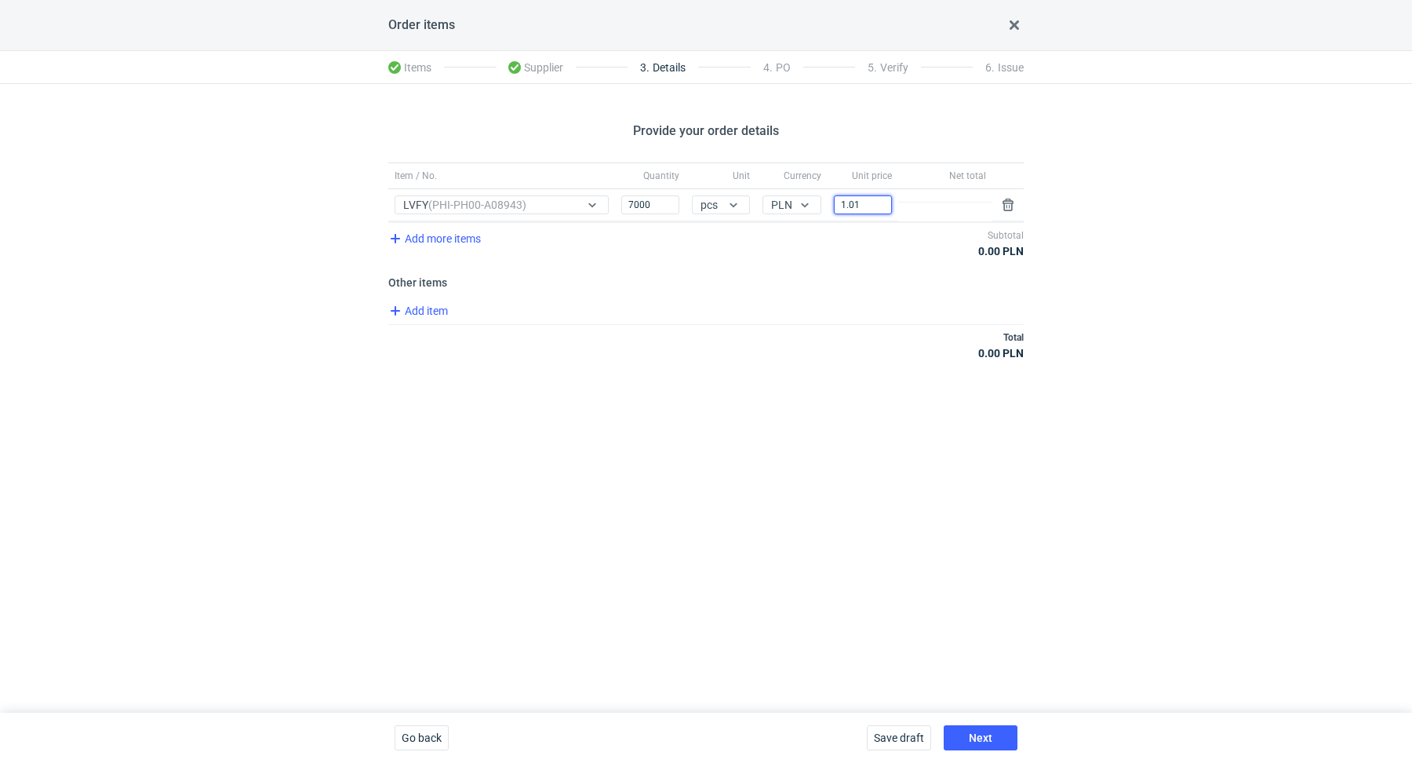
type input "1.01"
click at [817, 362] on div "Total 7 070.00 PLN" at bounding box center [705, 345] width 635 height 42
click at [994, 729] on button "Next" at bounding box center [981, 737] width 74 height 25
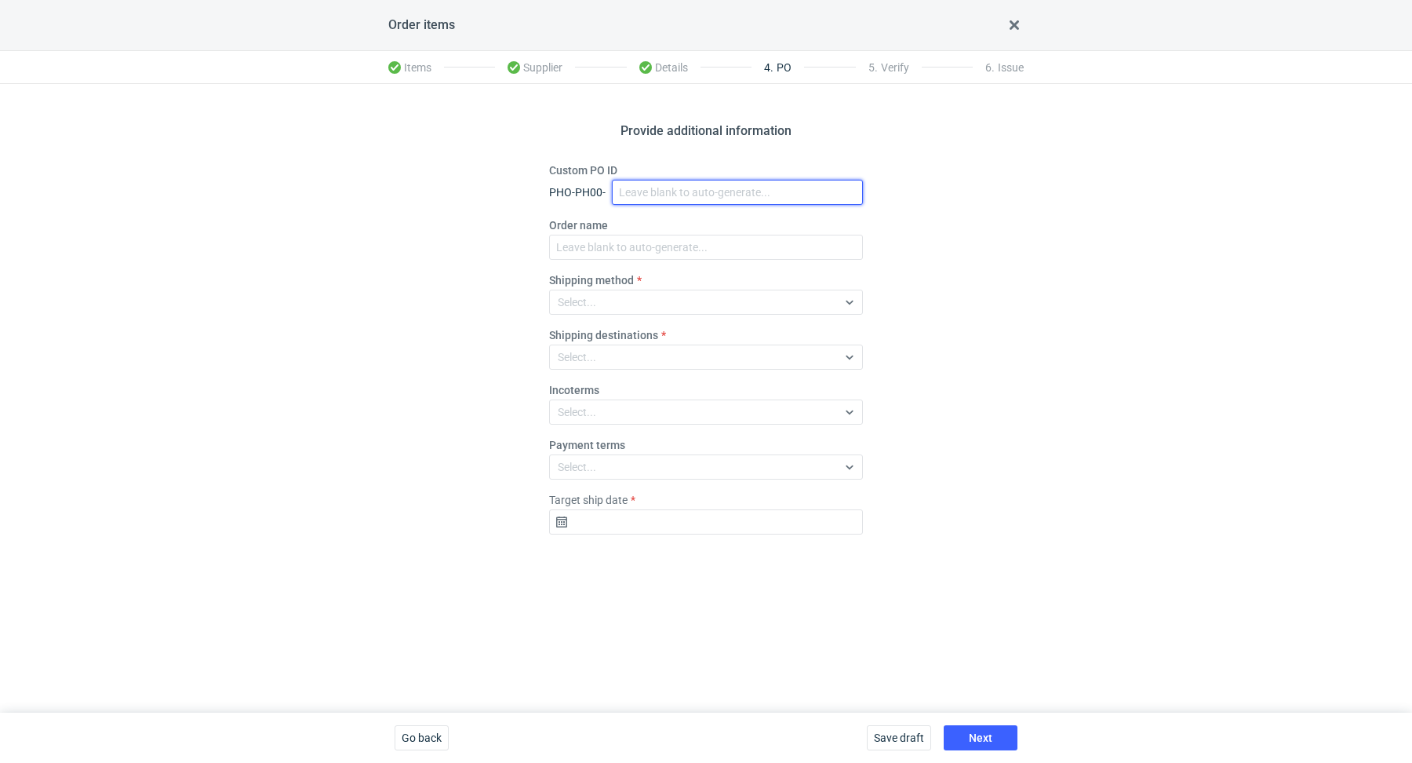
click at [699, 191] on input "Custom PO ID" at bounding box center [737, 192] width 251 height 25
paste input "R378060836"
paste input "LVFY"
drag, startPoint x: 719, startPoint y: 192, endPoint x: 570, endPoint y: 156, distance: 152.6
click at [570, 155] on div "Provide additional information Custom PO ID PHO-PH00- R378060836_LVFY Order nam…" at bounding box center [706, 398] width 1412 height 628
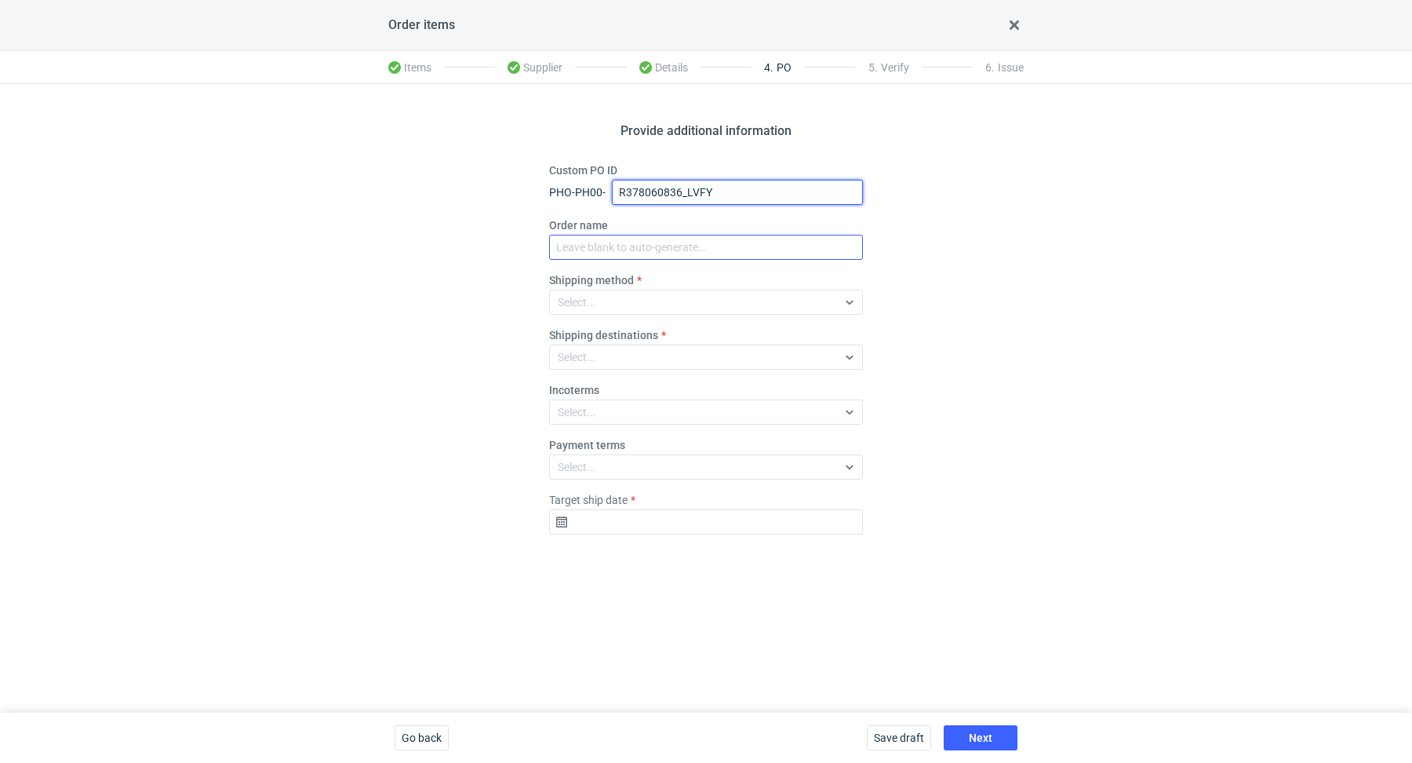
type input "R378060836_LVFY"
click at [643, 250] on input "Order name" at bounding box center [706, 247] width 314 height 25
paste input "R378060836_LVFY"
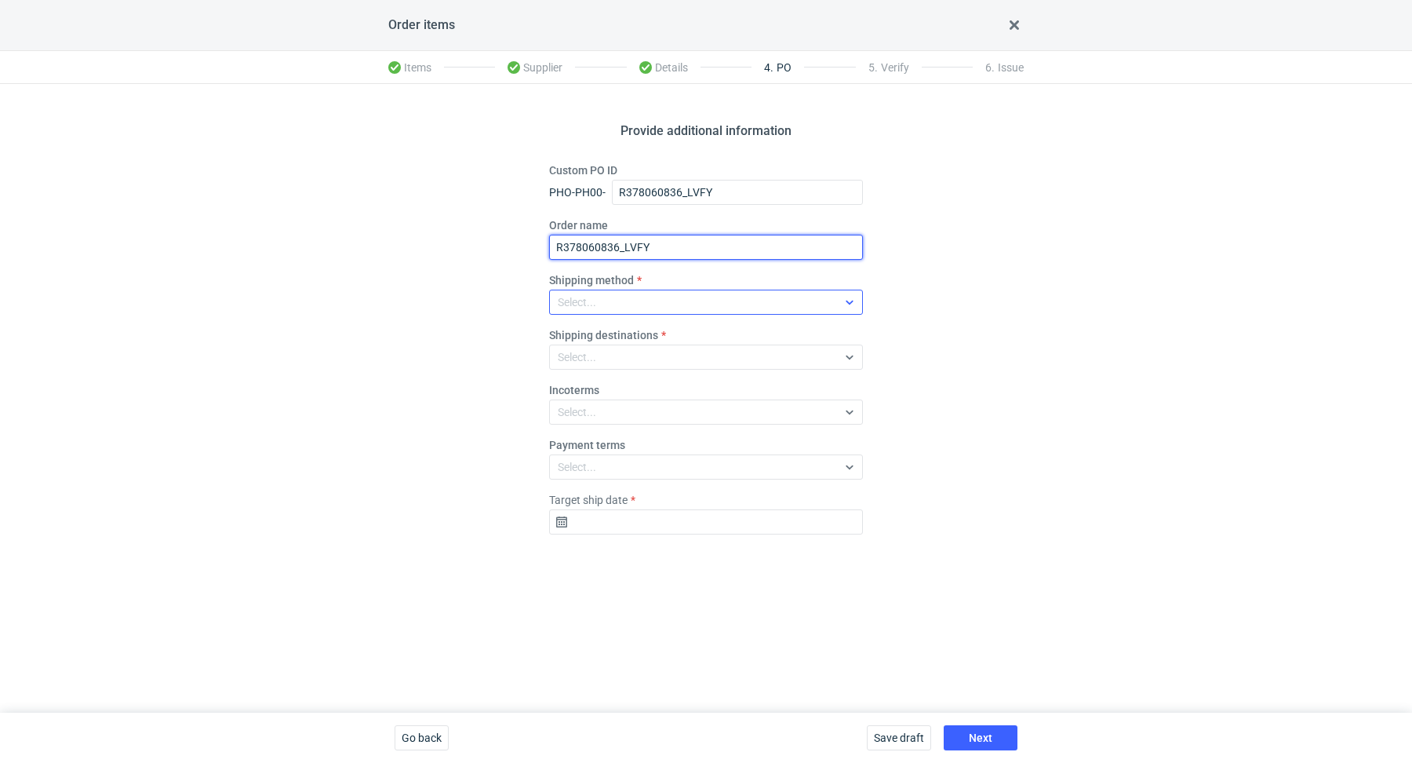
type input "R378060836_LVFY"
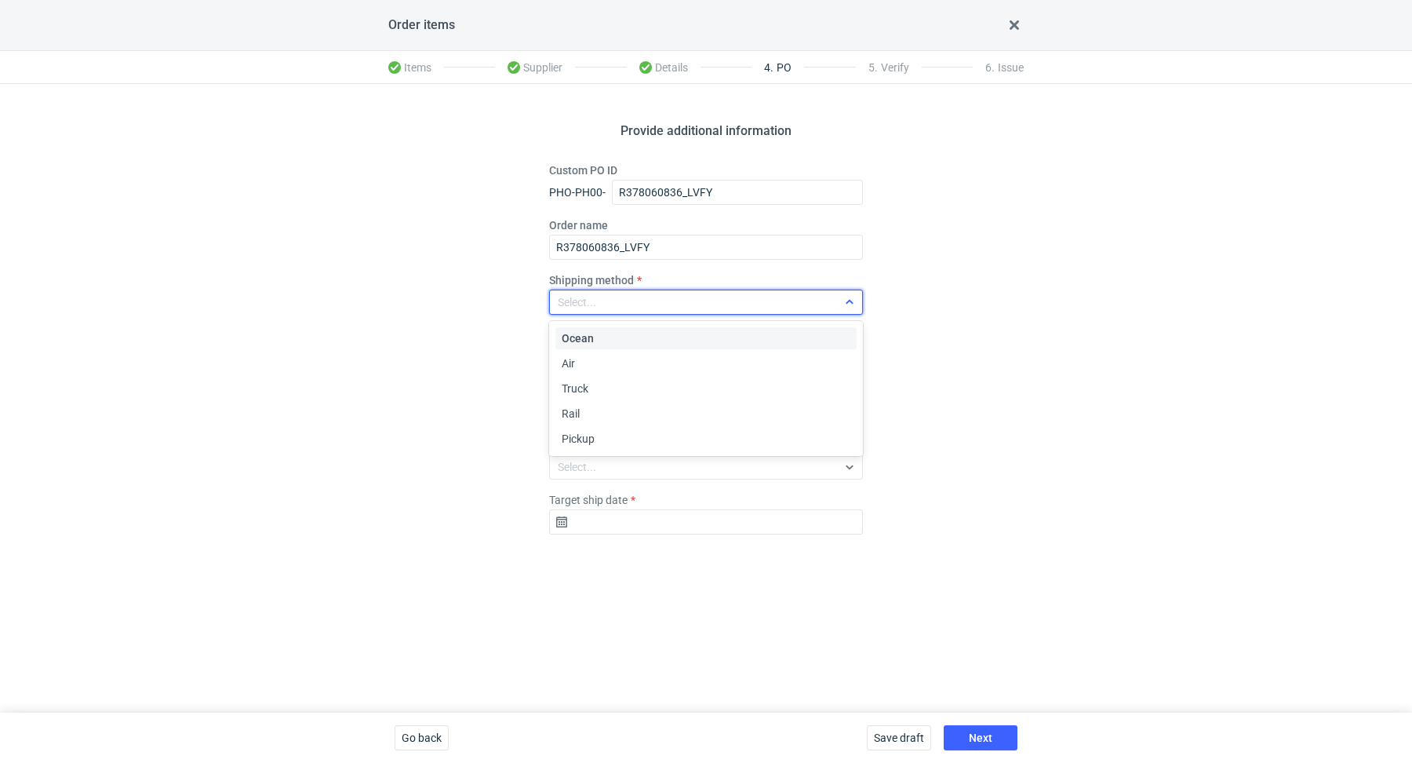
click at [617, 296] on div "Select..." at bounding box center [693, 302] width 287 height 22
click at [621, 434] on div "Pickup" at bounding box center [706, 439] width 289 height 16
click at [685, 507] on div "Target ship date" at bounding box center [706, 513] width 314 height 42
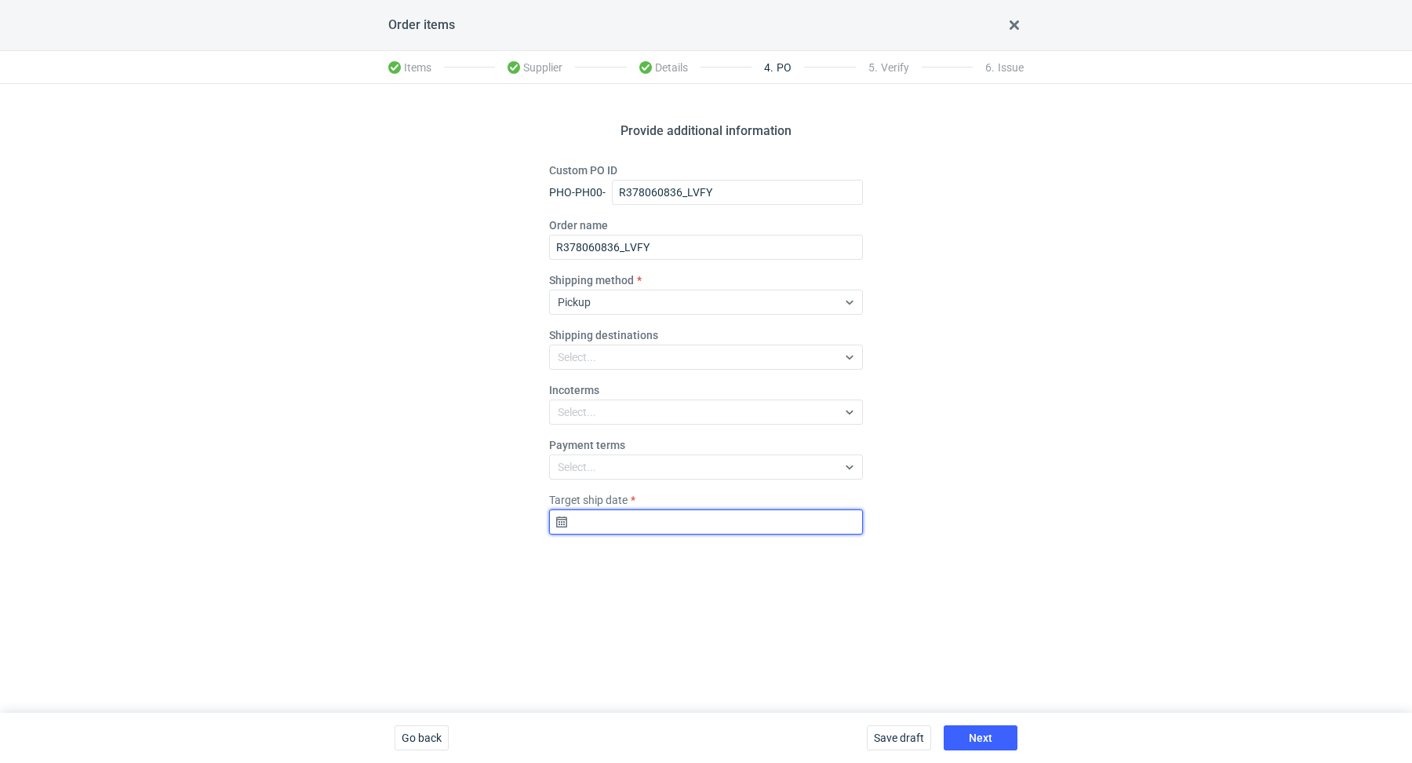
click at [681, 520] on input "Target ship date" at bounding box center [706, 521] width 314 height 25
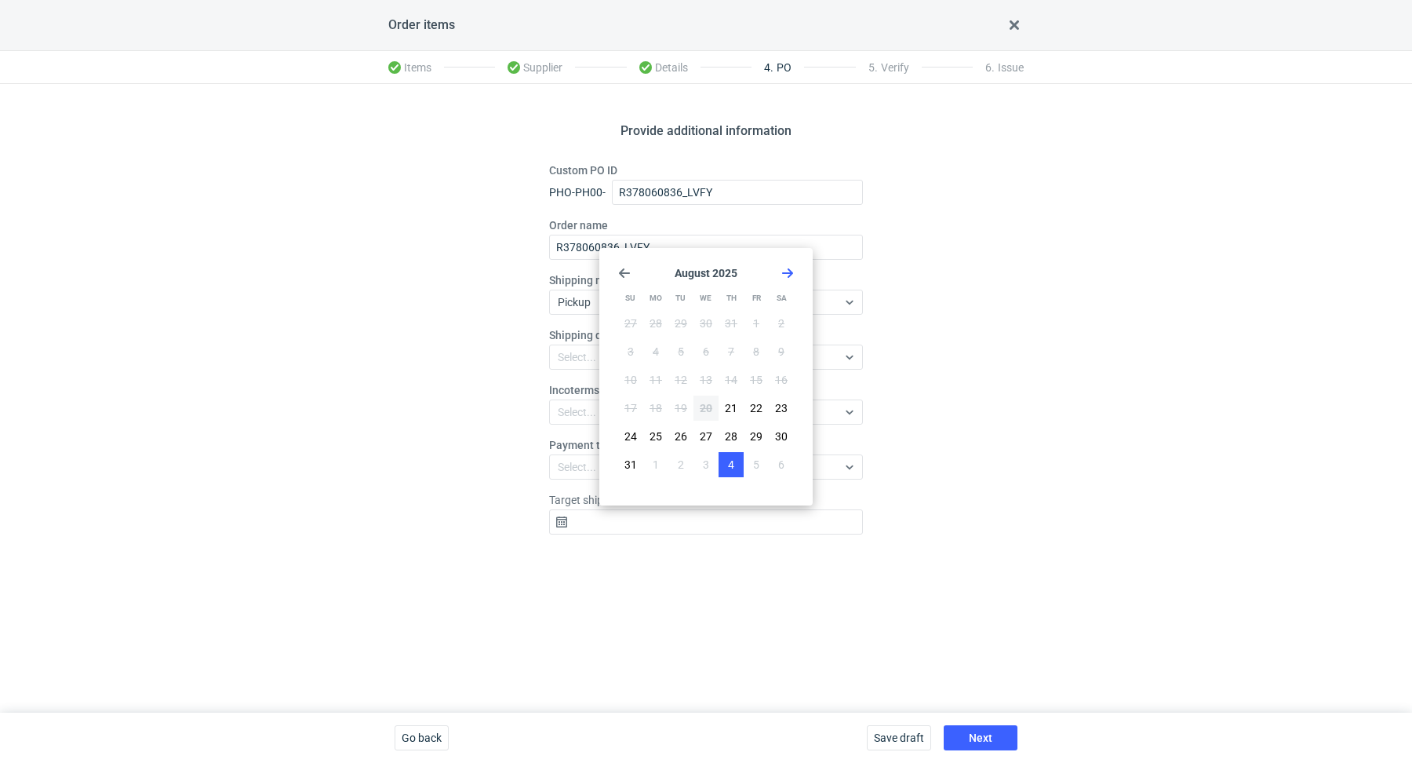
click at [726, 453] on button "4" at bounding box center [731, 464] width 25 height 25
type input "2025-09-04"
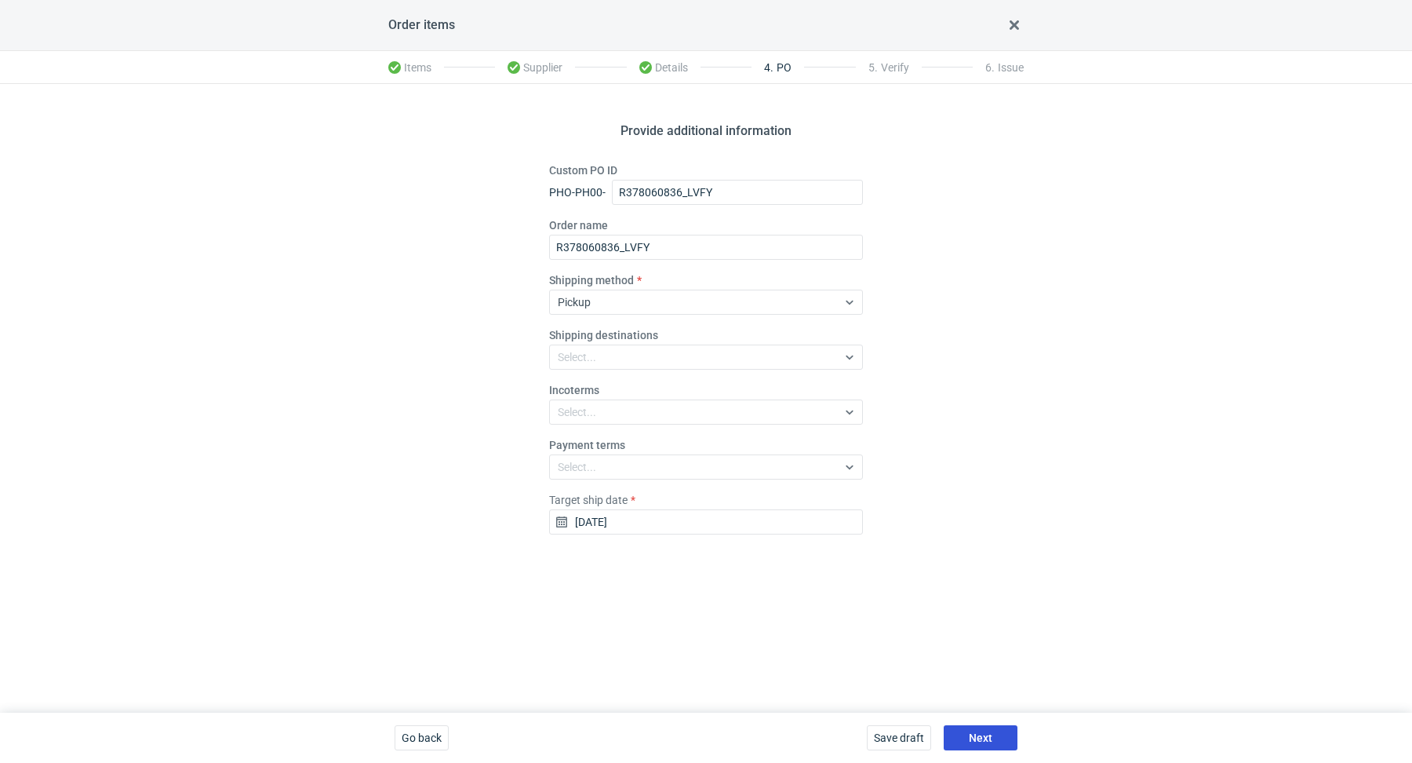
click at [959, 725] on button "Next" at bounding box center [981, 737] width 74 height 25
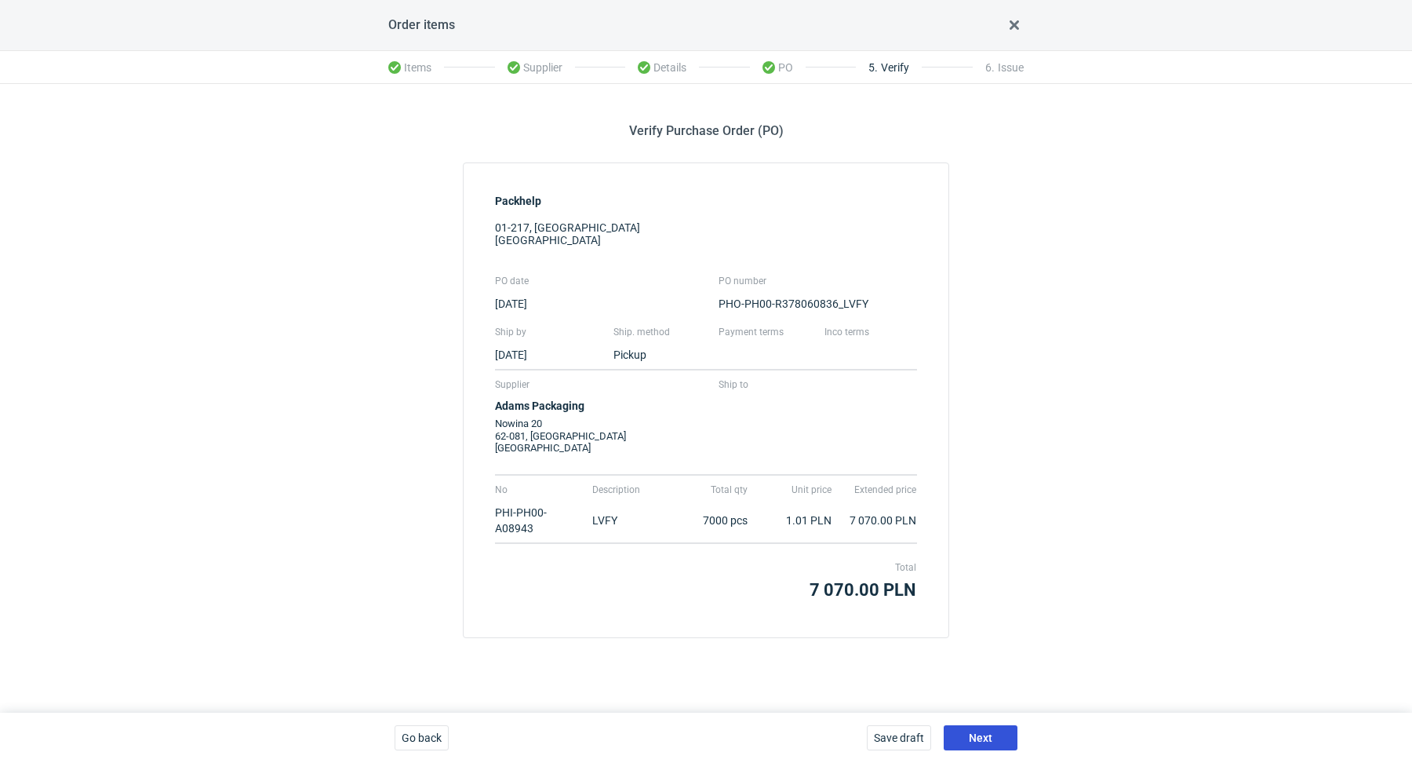
click at [999, 741] on button "Next" at bounding box center [981, 737] width 74 height 25
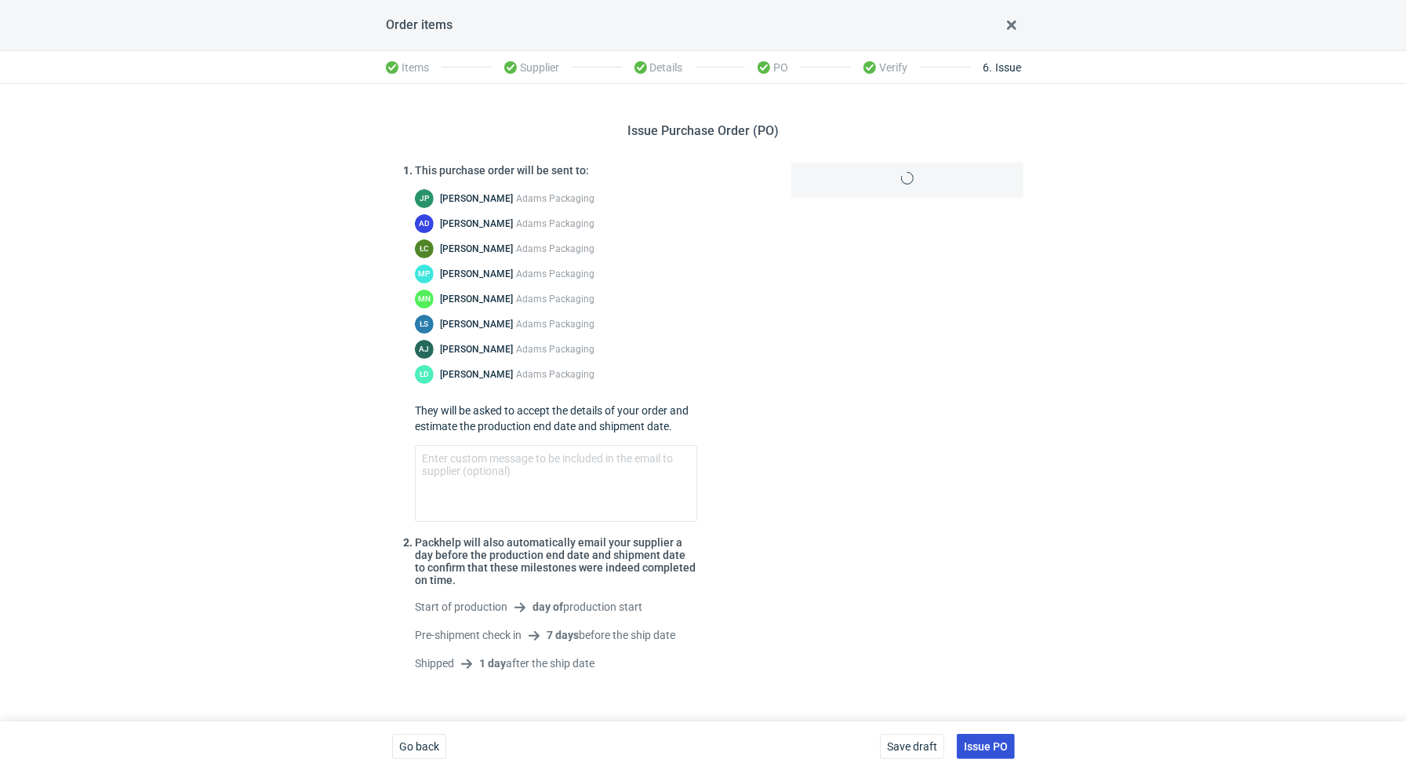
click at [997, 734] on button "Issue PO" at bounding box center [986, 746] width 58 height 25
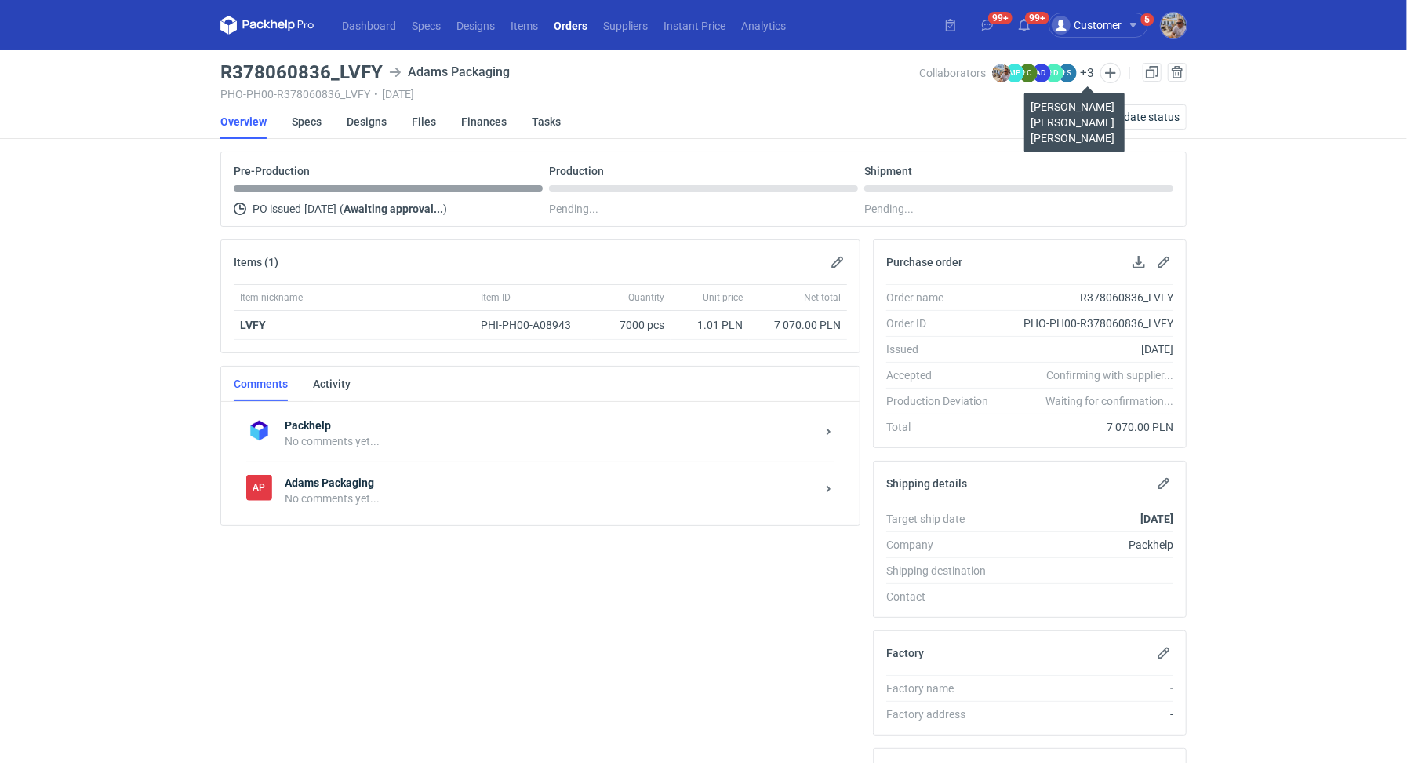
click at [1085, 75] on button "+ 3" at bounding box center [1087, 73] width 14 height 14
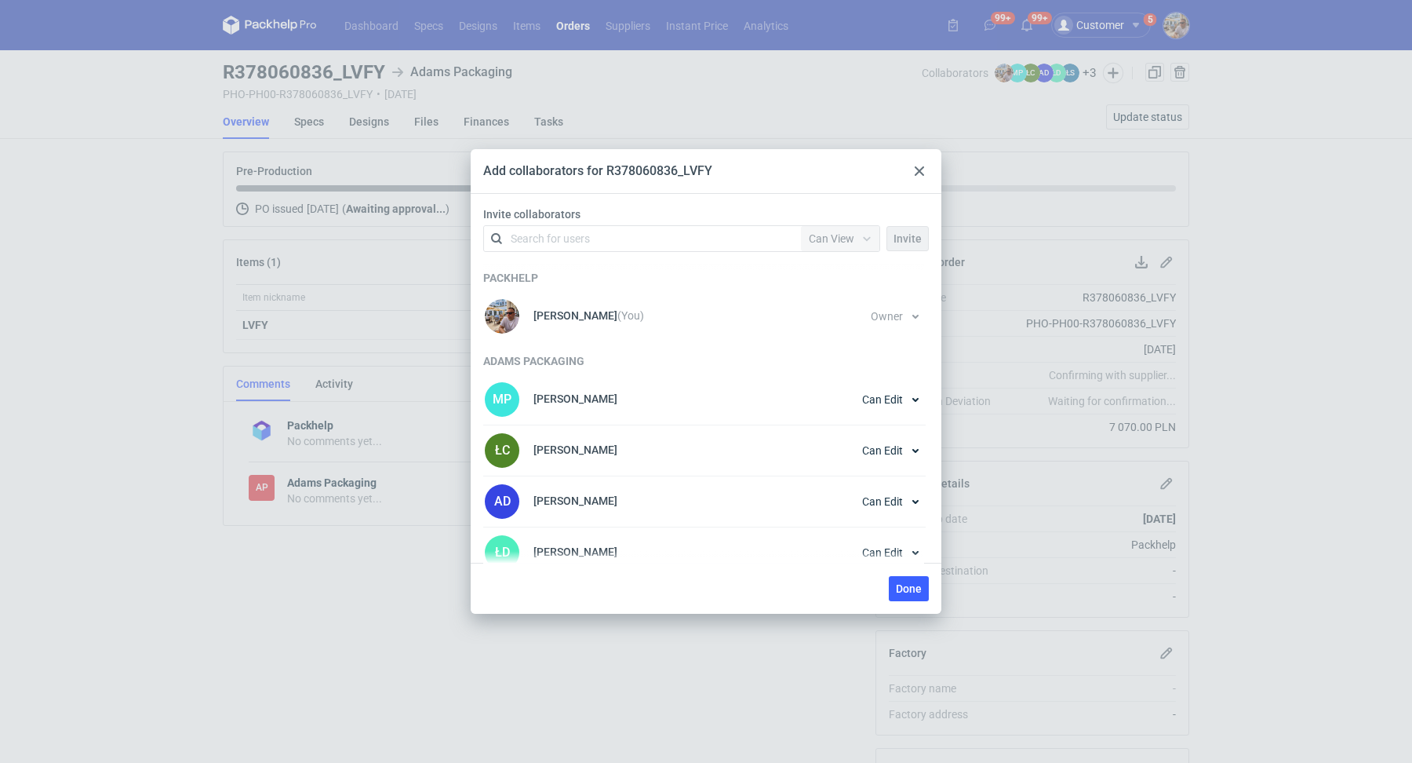
click at [164, 384] on div "Add collaborators for R378060836_LVFY Invite collaborators Search for users Per…" at bounding box center [706, 381] width 1412 height 763
click at [337, 527] on div "Add collaborators for R378060836_LVFY Invite collaborators Search for users Per…" at bounding box center [706, 381] width 1412 height 763
click at [928, 174] on div at bounding box center [919, 171] width 19 height 19
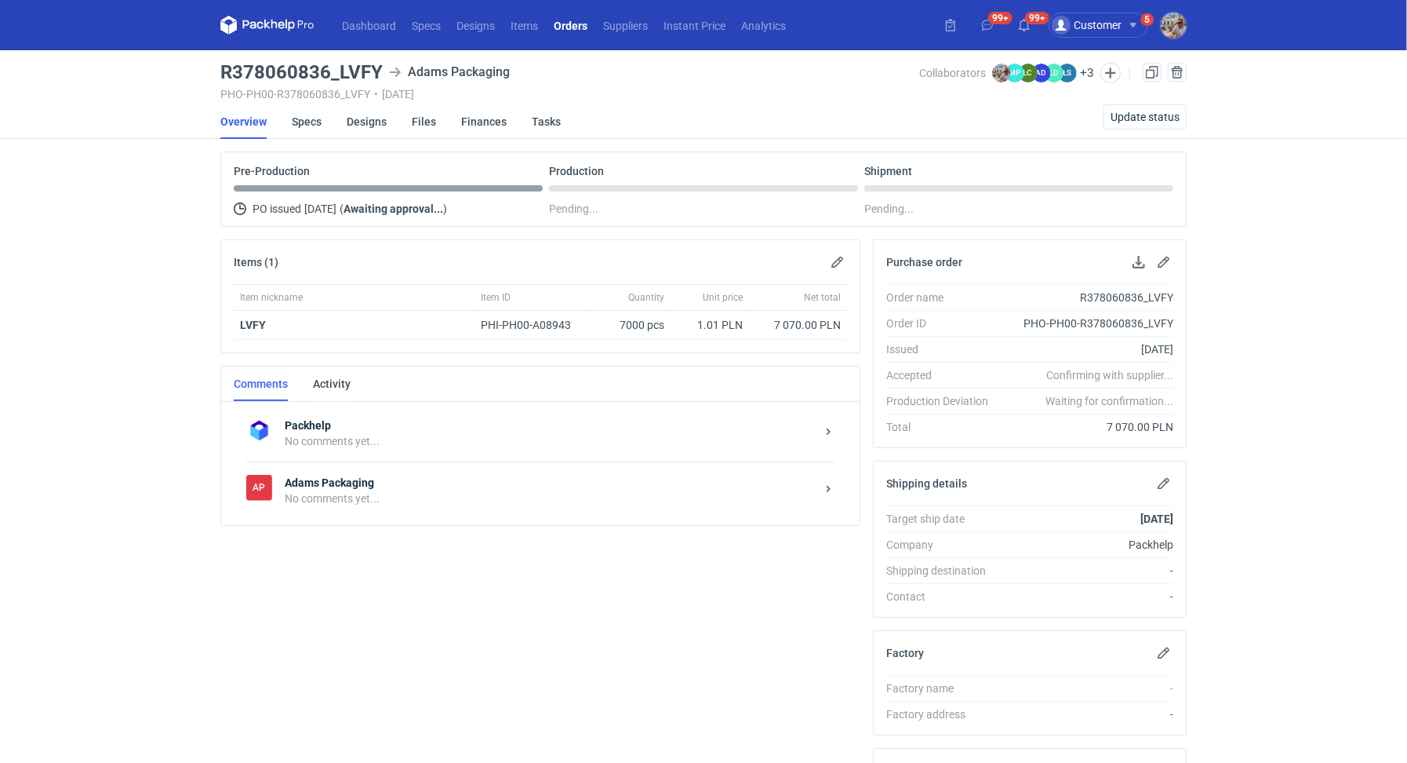
click at [434, 490] on div "No comments yet..." at bounding box center [550, 498] width 531 height 16
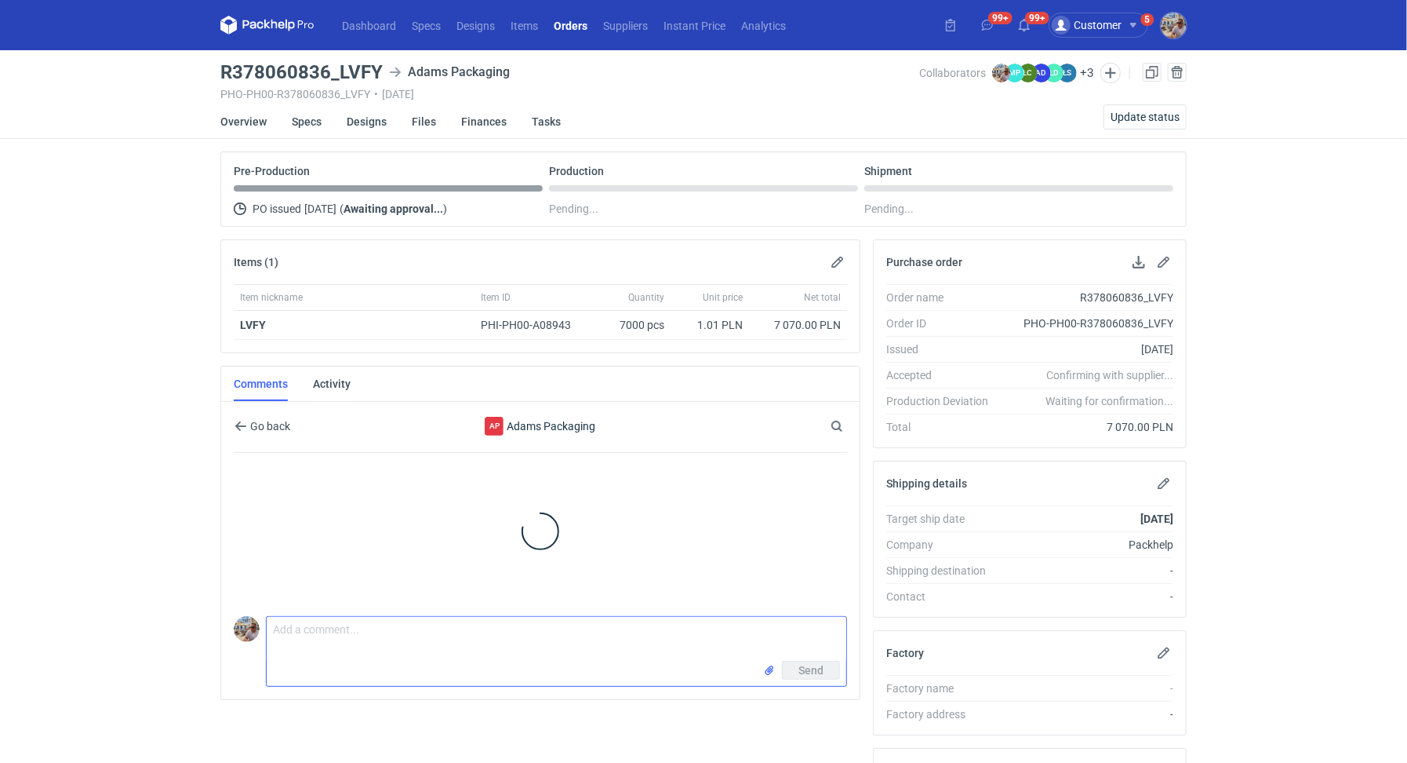
click at [372, 654] on textarea "Comment message" at bounding box center [557, 639] width 580 height 44
paste textarea "CBBZ - 1"
paste textarea "Powtórka ZQDS"
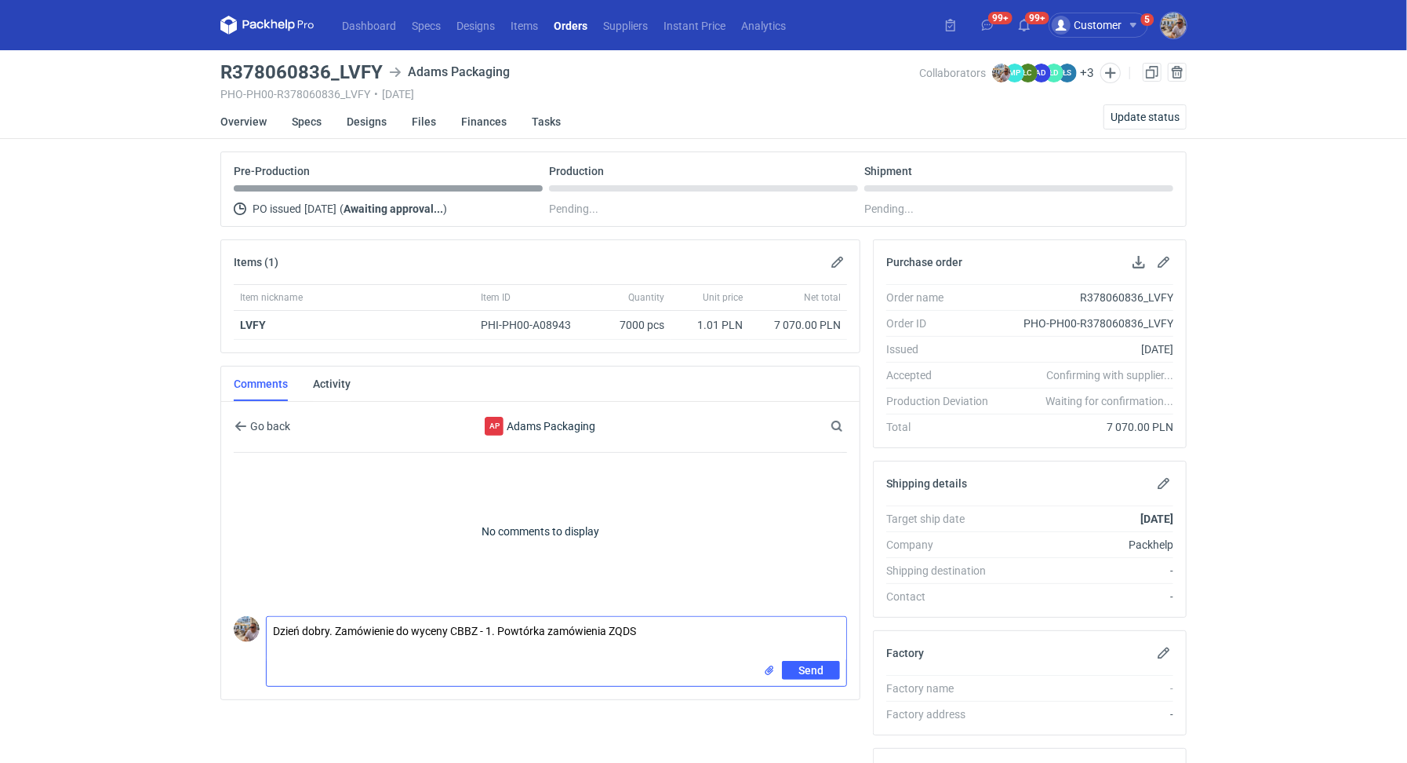
type textarea "Dzień dobry. Zamówienie do wyceny CBBZ - 1. Powtórka zamówienia ZQDS"
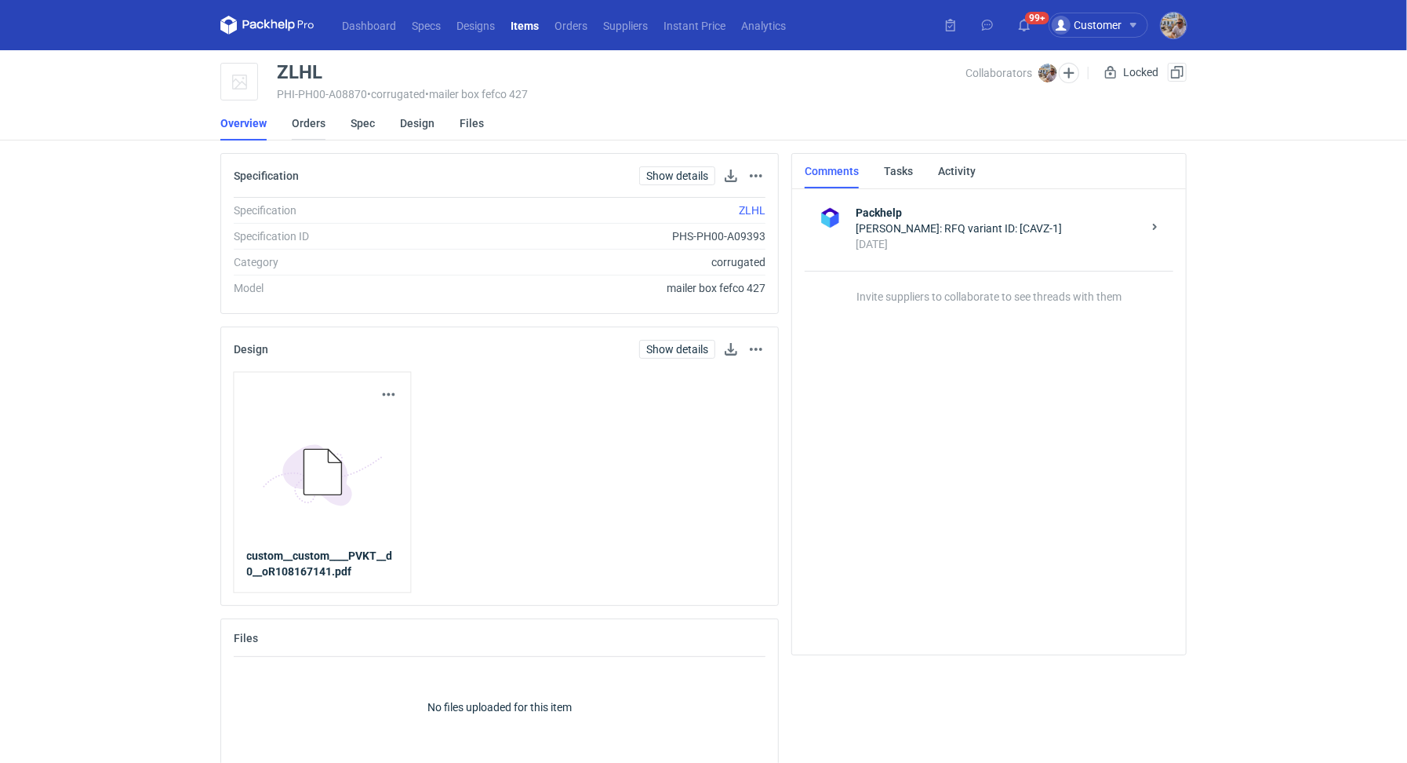
click at [314, 126] on link "Orders" at bounding box center [309, 123] width 34 height 35
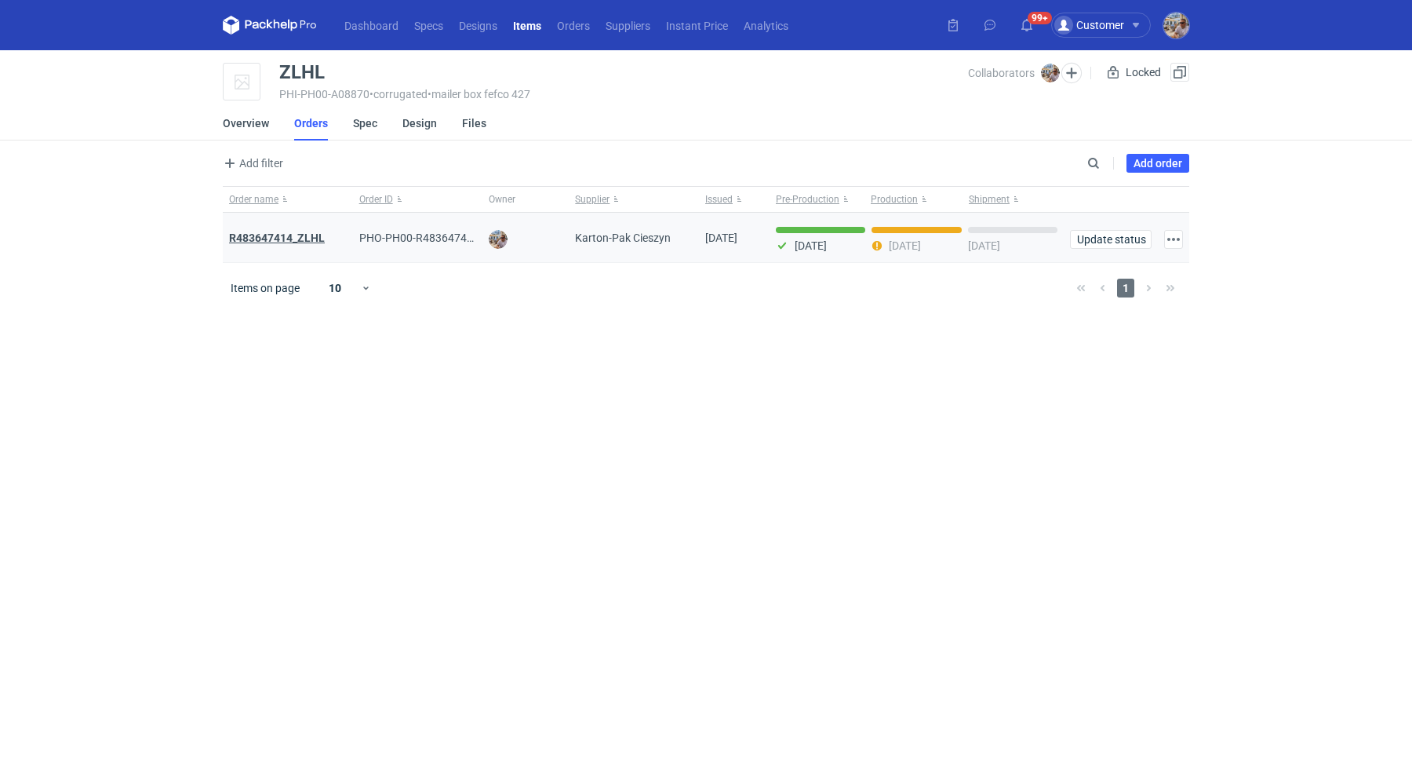
click at [309, 235] on strong "R483647414_ZLHL" at bounding box center [277, 237] width 96 height 13
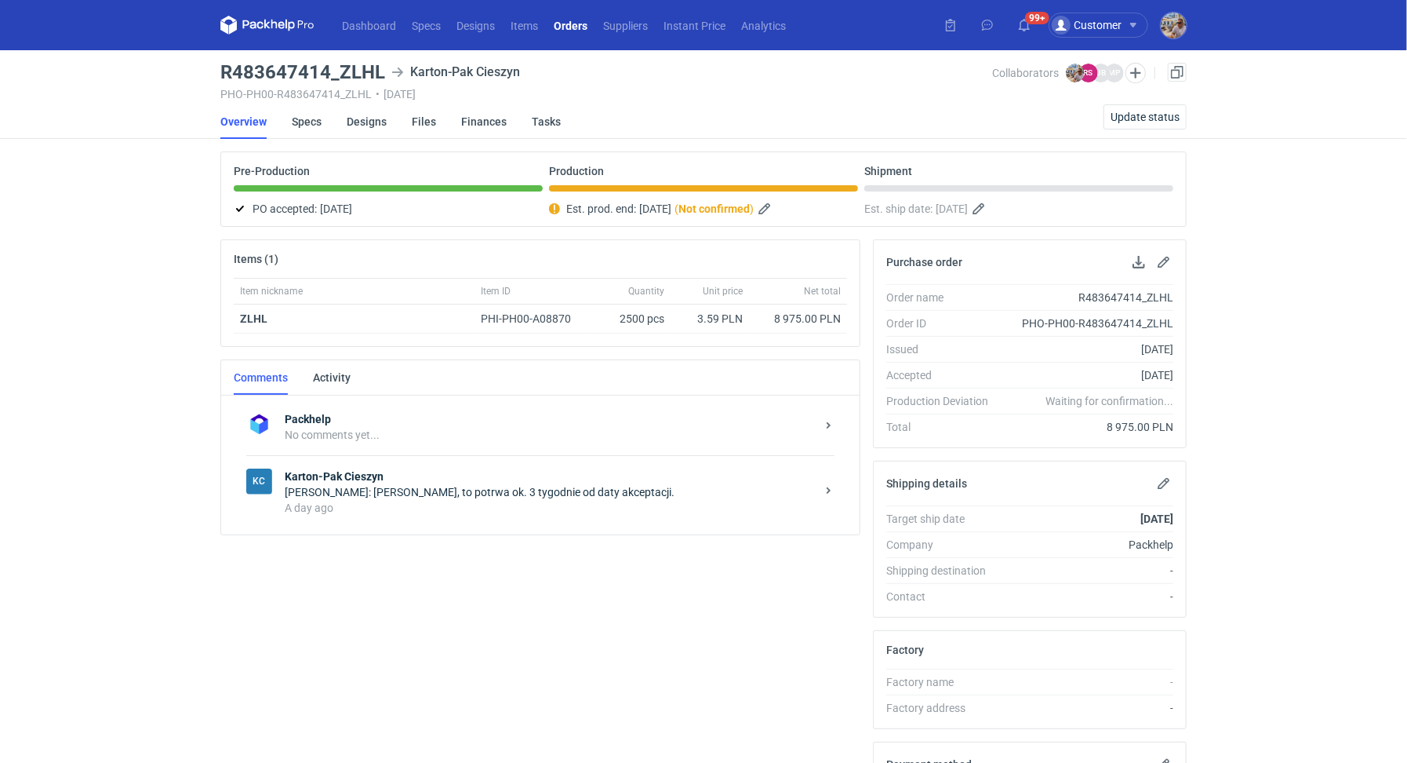
click at [465, 479] on strong "Karton-Pak Cieszyn" at bounding box center [550, 476] width 531 height 16
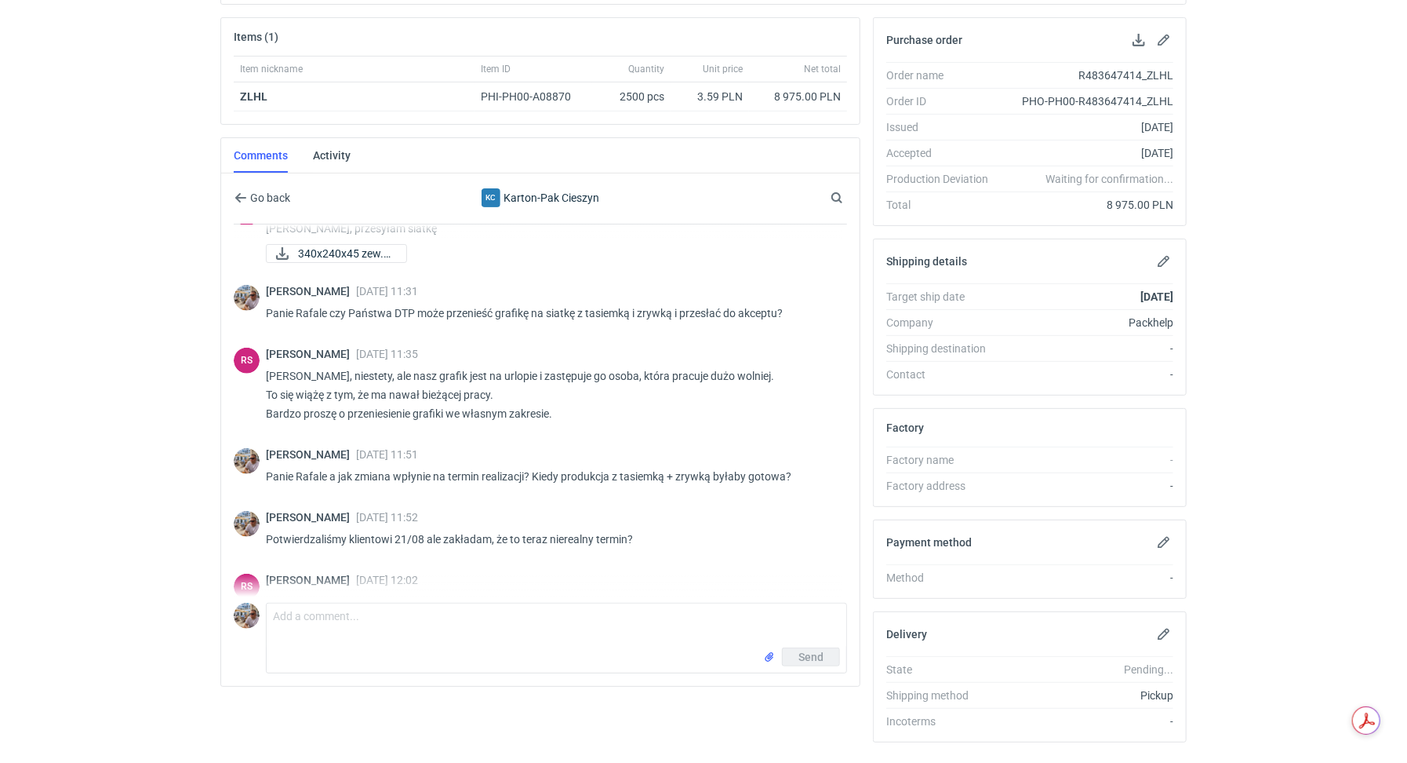
scroll to position [628, 0]
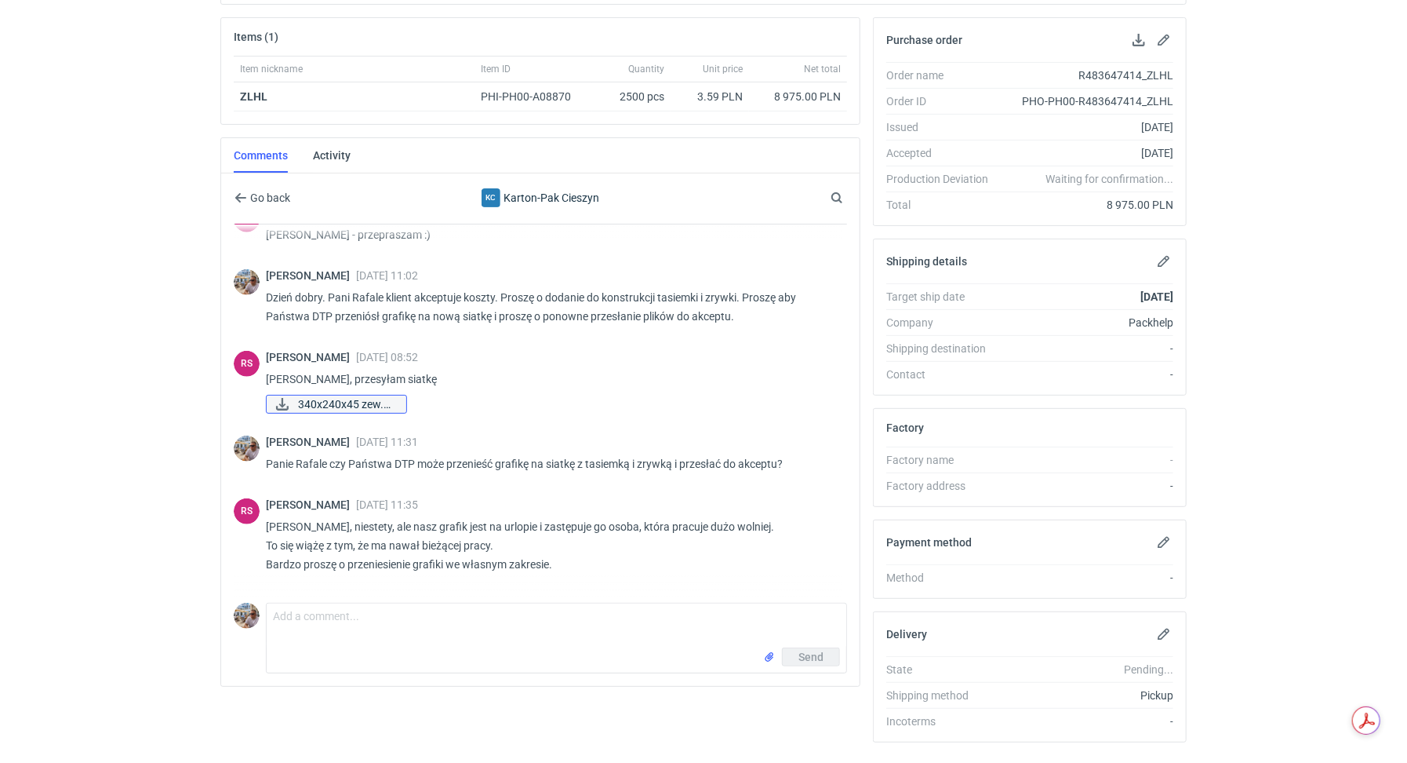
click at [351, 402] on span "340x240x45 zew.pdf" at bounding box center [346, 403] width 96 height 17
